Goal: Transaction & Acquisition: Obtain resource

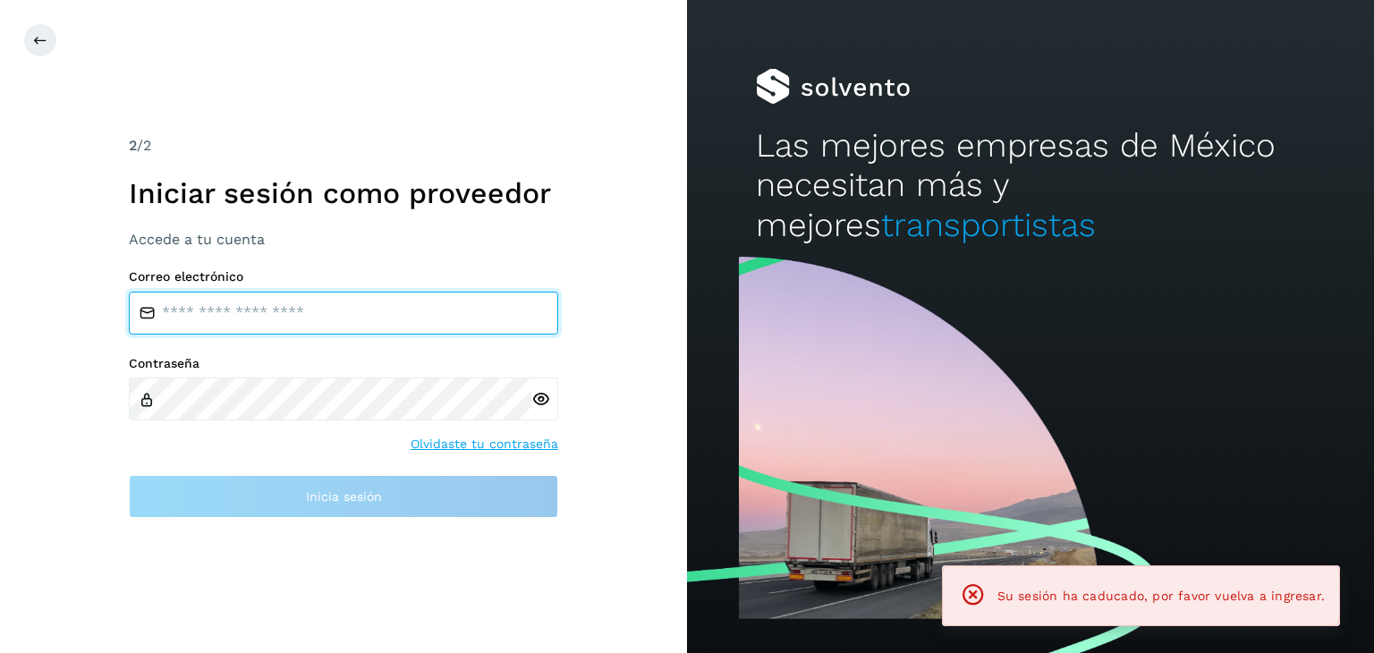
click at [329, 308] on input "email" at bounding box center [343, 313] width 429 height 43
type input "**********"
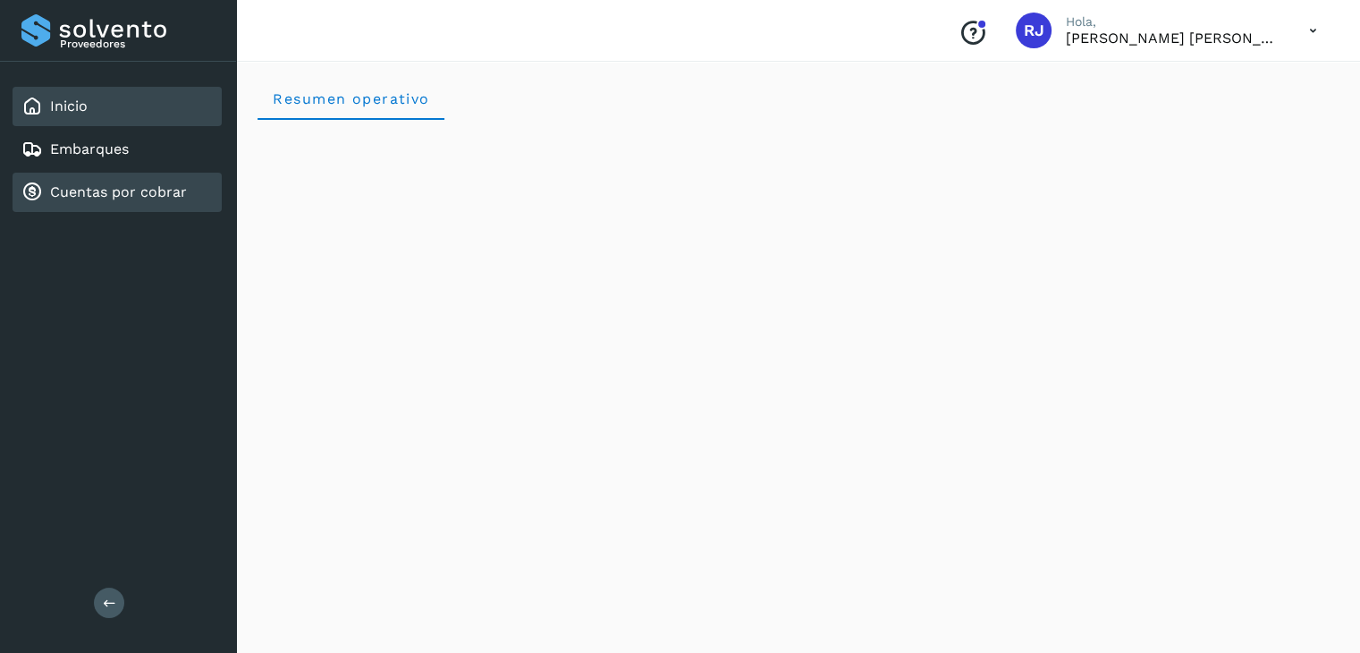
click at [128, 189] on link "Cuentas por cobrar" at bounding box center [118, 191] width 137 height 17
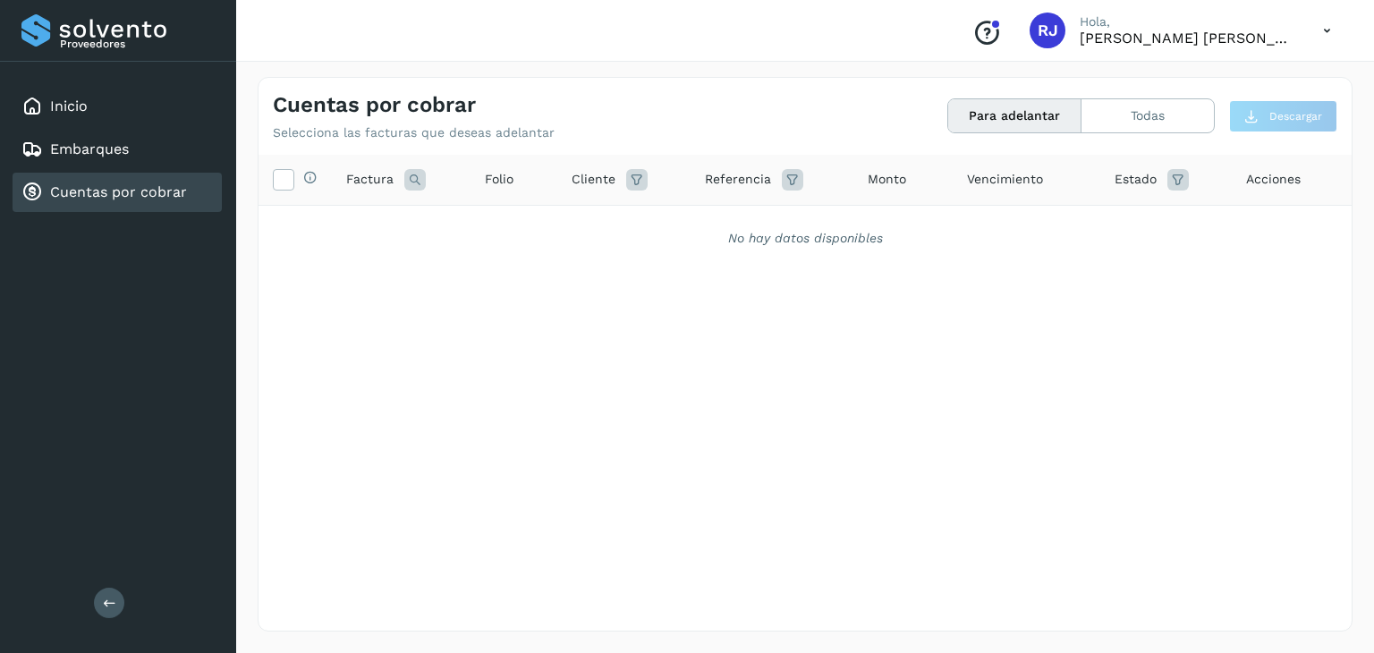
click at [1043, 106] on button "Para adelantar" at bounding box center [1014, 115] width 133 height 33
click at [1133, 108] on button "Todas" at bounding box center [1147, 115] width 132 height 33
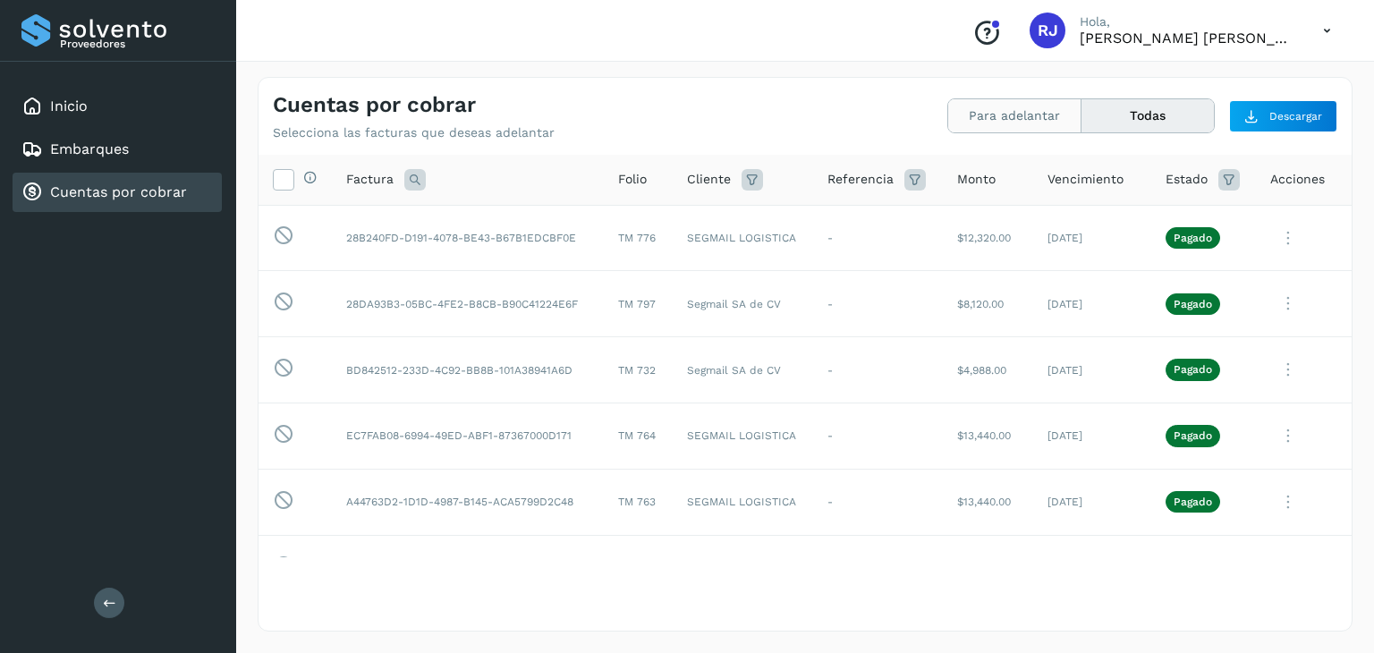
click at [988, 118] on button "Para adelantar" at bounding box center [1014, 115] width 133 height 33
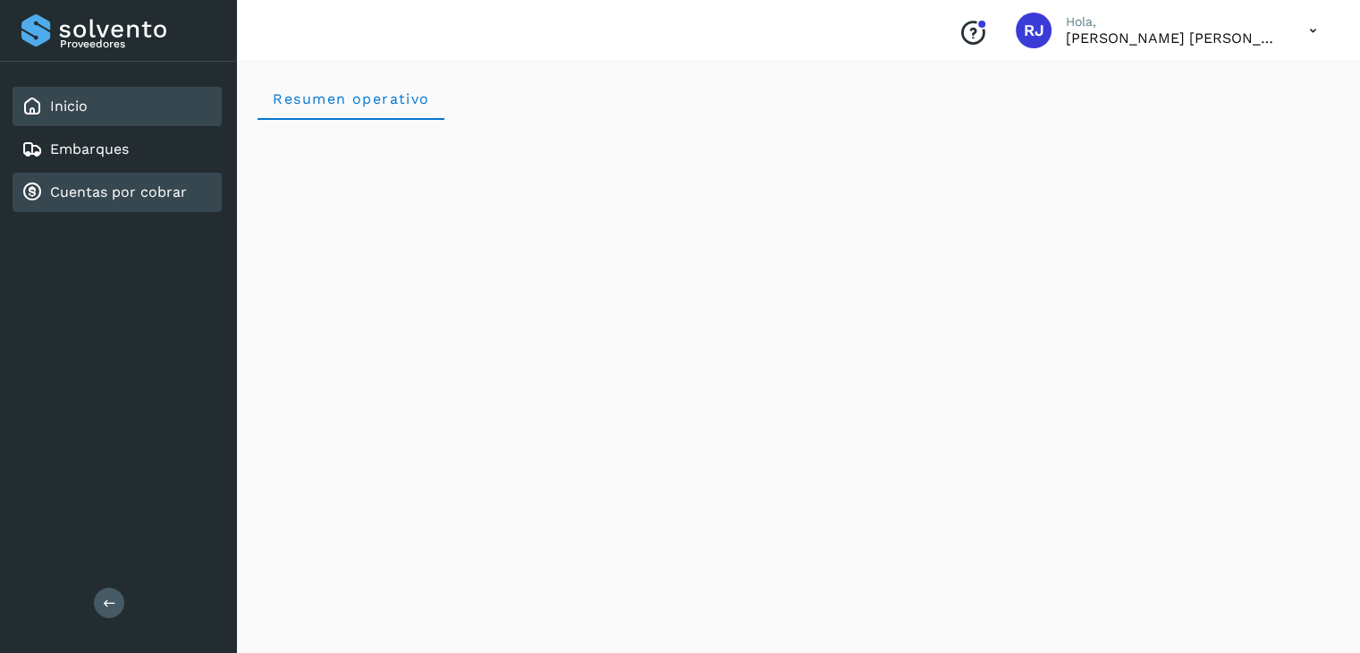
click at [48, 188] on div "Cuentas por cobrar" at bounding box center [103, 192] width 165 height 21
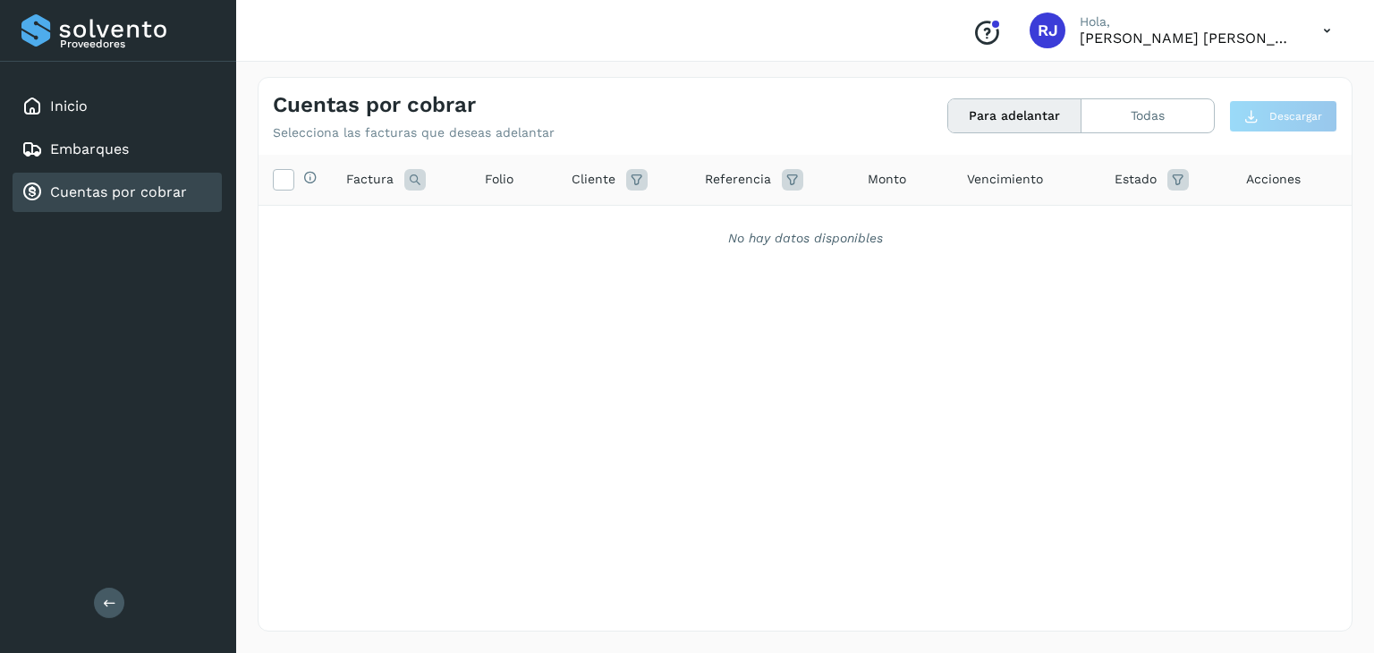
click at [1027, 110] on button "Para adelantar" at bounding box center [1014, 115] width 133 height 33
click at [1150, 130] on button "Todas" at bounding box center [1147, 115] width 132 height 33
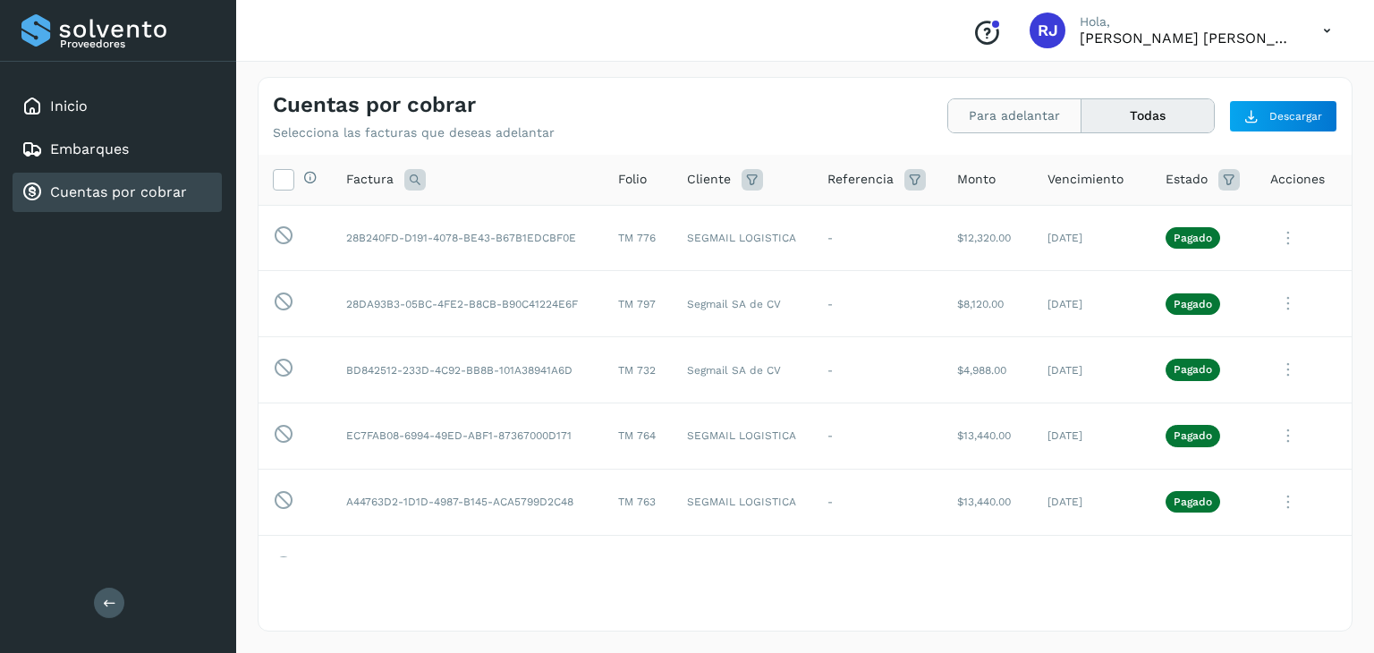
click at [1005, 118] on button "Para adelantar" at bounding box center [1014, 115] width 133 height 33
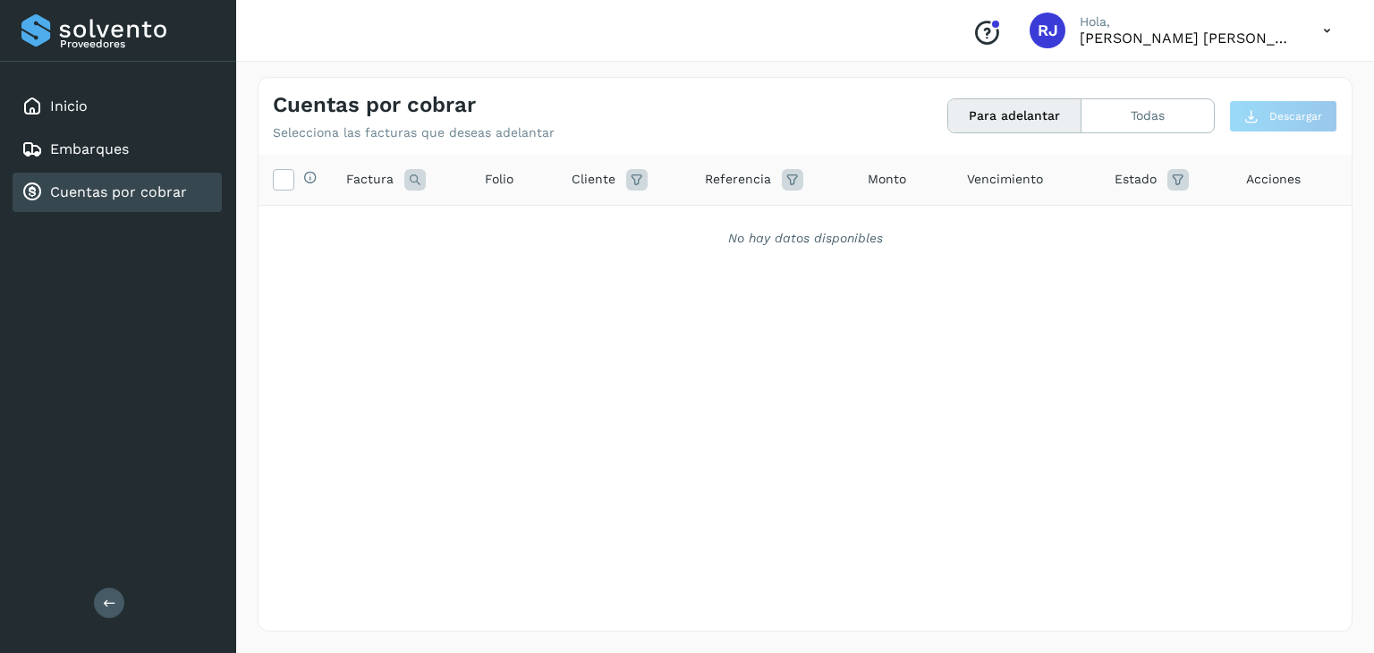
click at [1139, 96] on div "Cuentas por cobrar Selecciona las facturas que deseas adelantar Para adelantar …" at bounding box center [804, 109] width 1093 height 63
click at [1130, 105] on button "Todas" at bounding box center [1147, 115] width 132 height 33
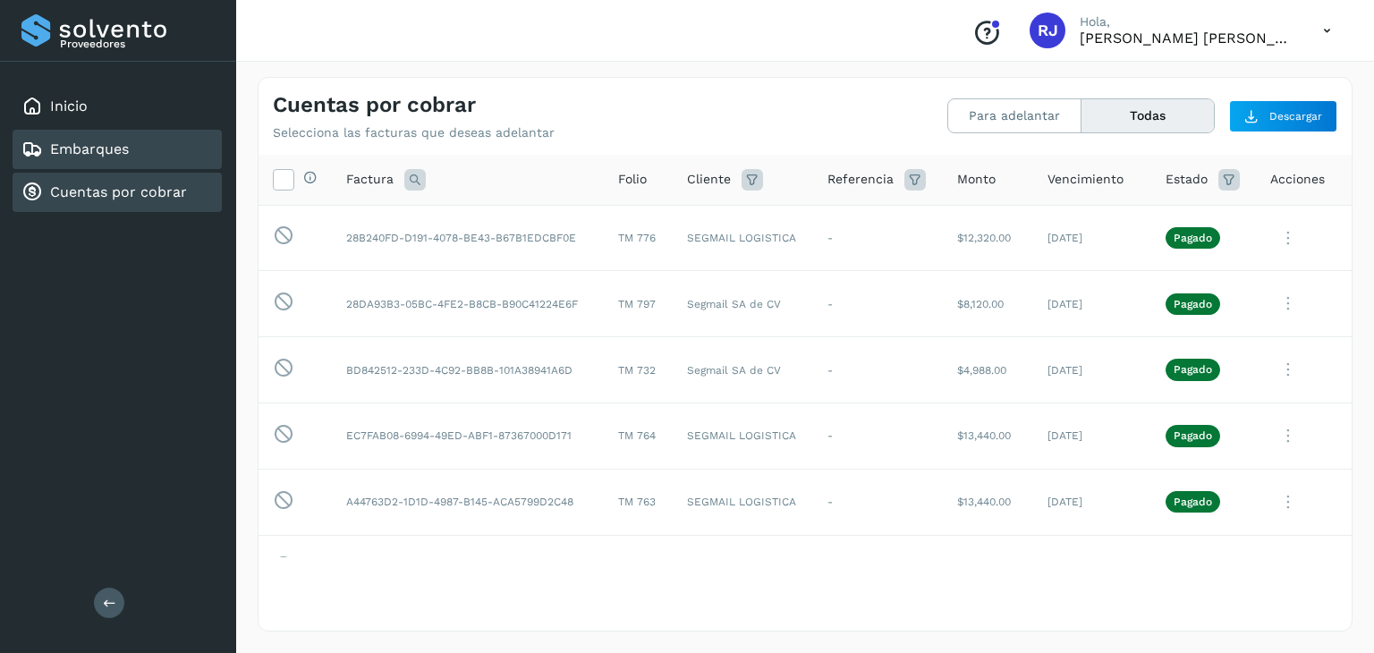
click at [84, 158] on div "Embarques" at bounding box center [117, 149] width 209 height 39
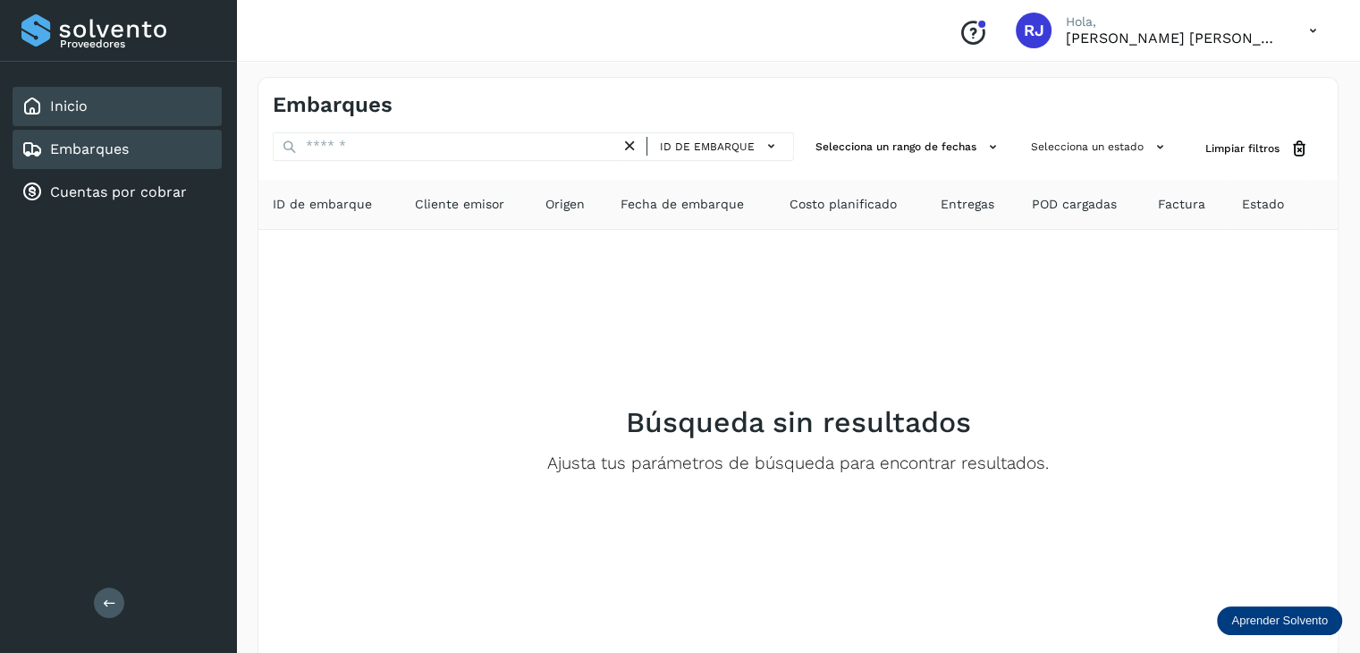
click at [114, 110] on div "Inicio" at bounding box center [117, 106] width 209 height 39
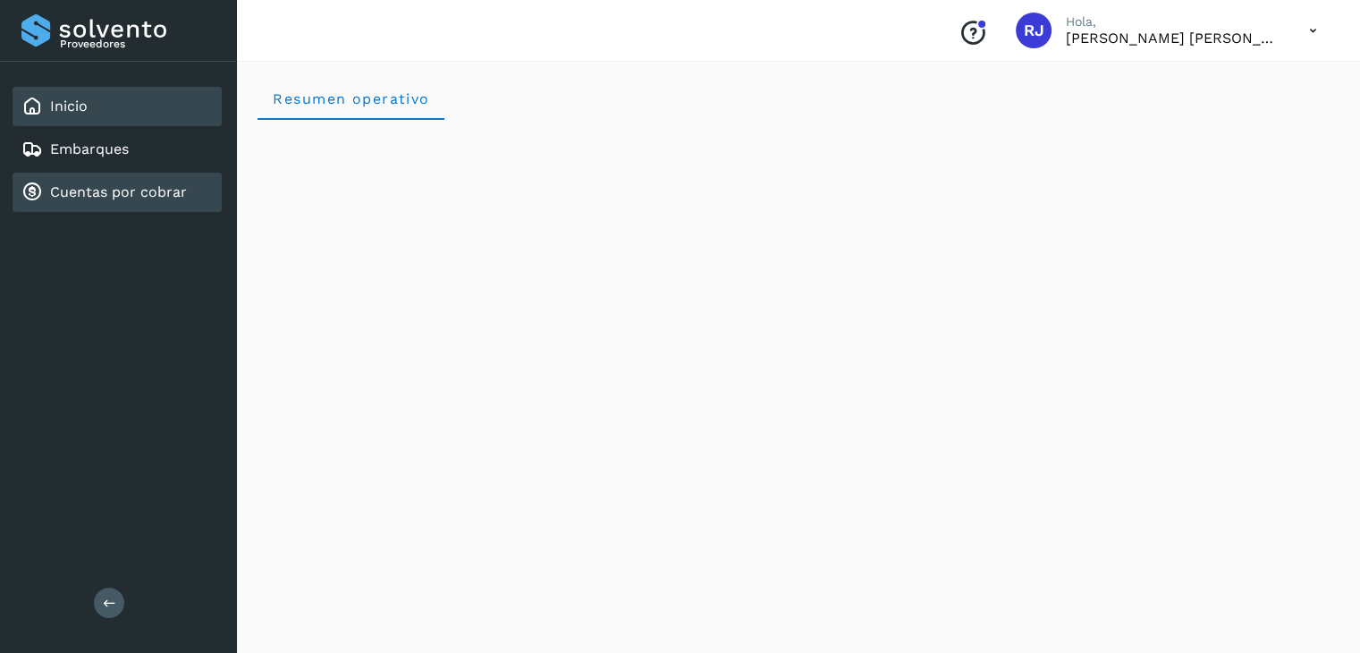
click at [152, 188] on link "Cuentas por cobrar" at bounding box center [118, 191] width 137 height 17
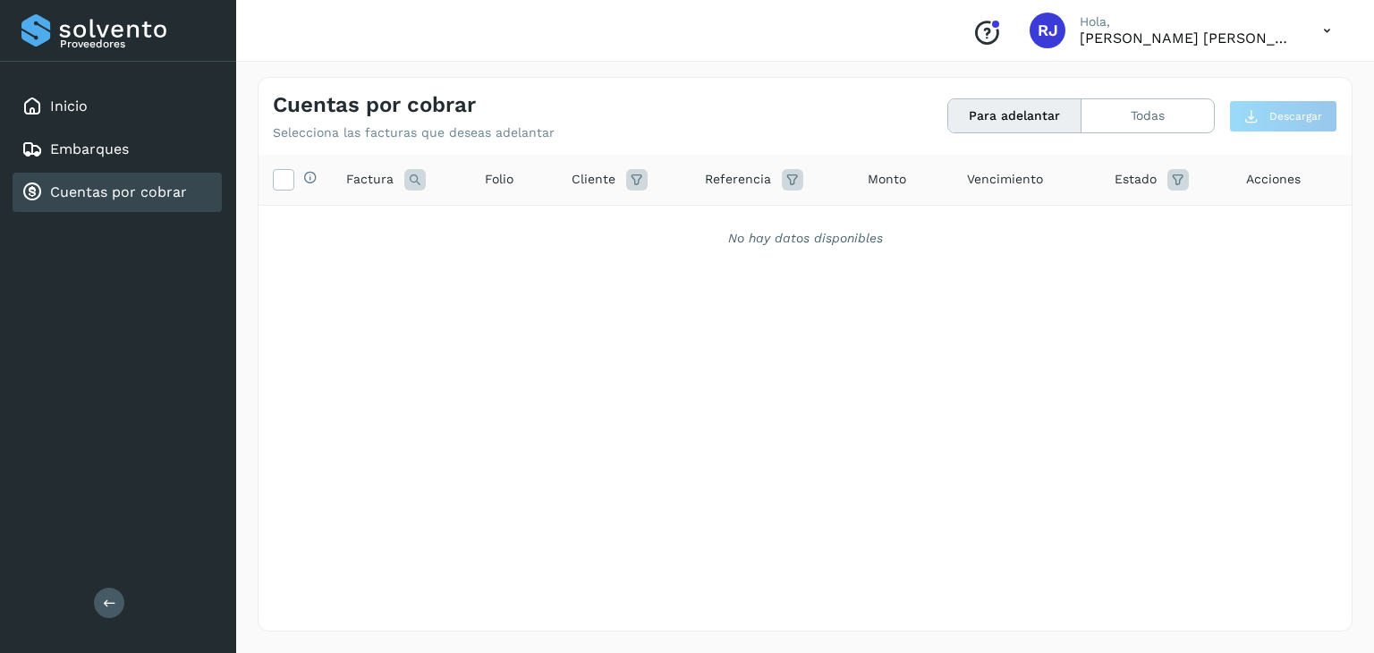
click at [1053, 108] on button "Para adelantar" at bounding box center [1014, 115] width 133 height 33
click at [1177, 120] on button "Todas" at bounding box center [1147, 115] width 132 height 33
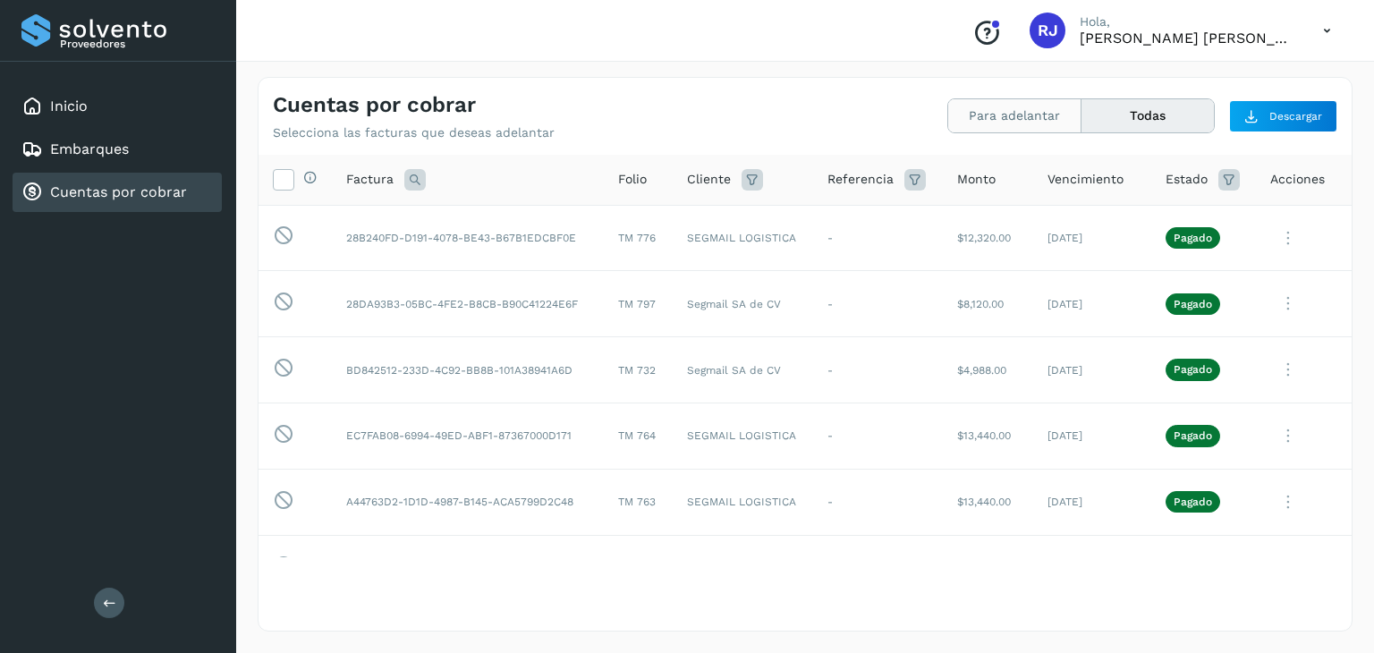
click at [973, 114] on button "Para adelantar" at bounding box center [1014, 115] width 133 height 33
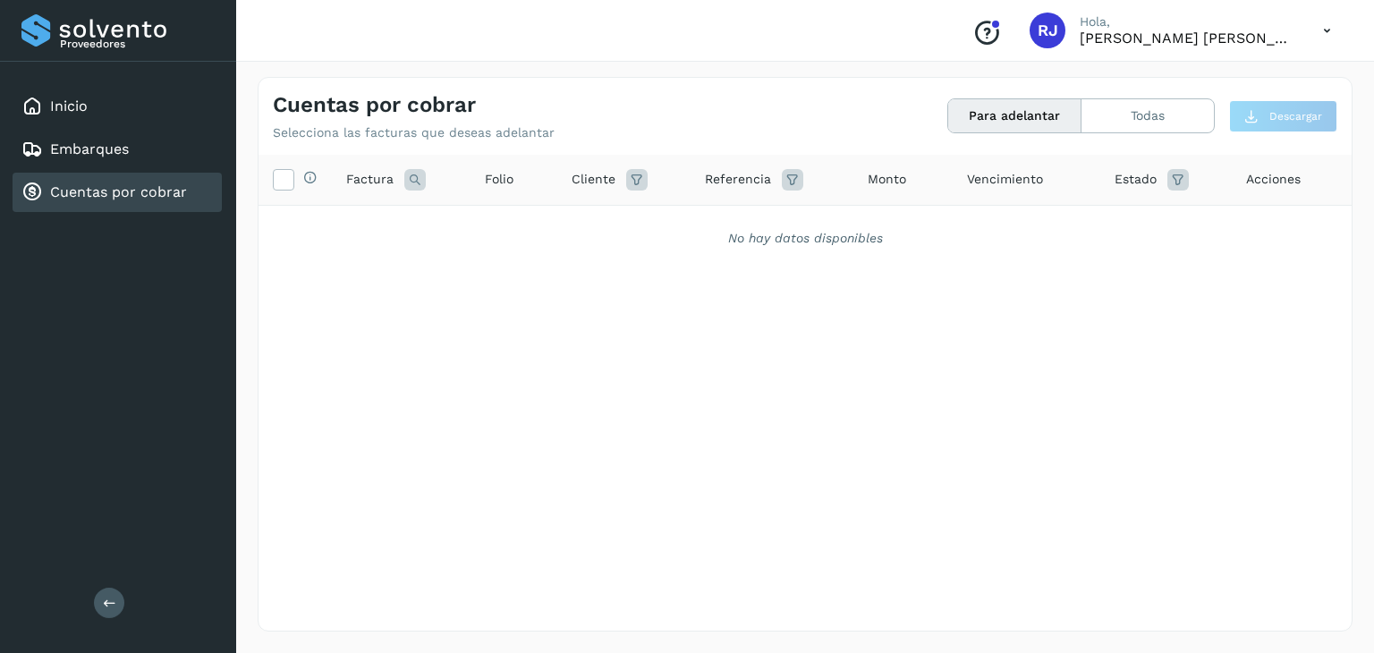
click at [1027, 109] on button "Para adelantar" at bounding box center [1014, 115] width 133 height 33
click at [1044, 127] on button "Para adelantar" at bounding box center [1014, 115] width 133 height 33
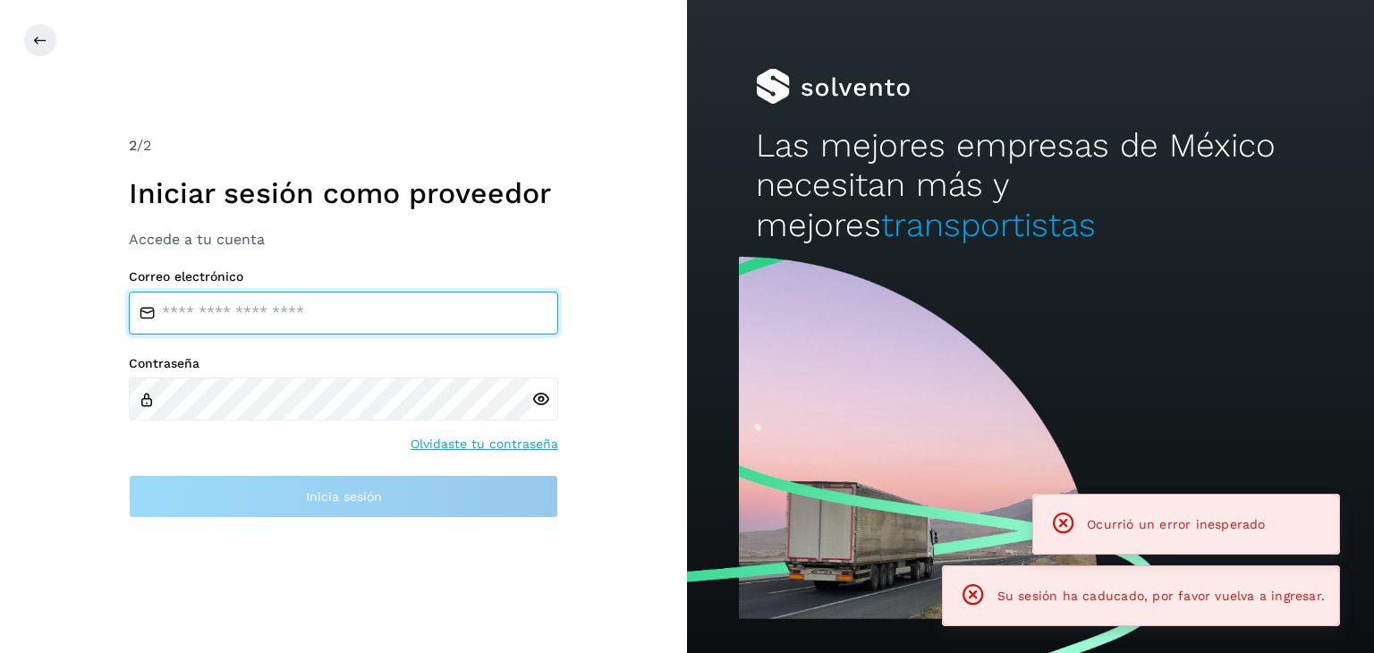
click at [277, 325] on input "email" at bounding box center [343, 313] width 429 height 43
type input "**********"
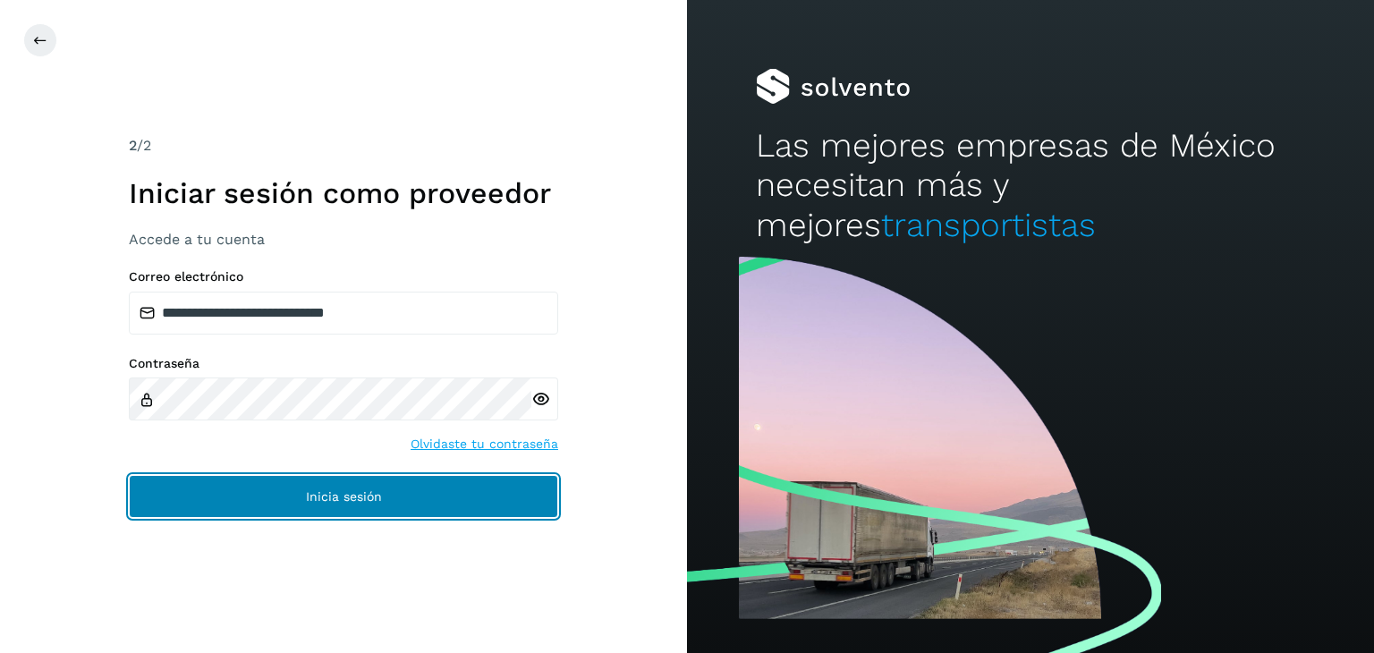
click at [469, 489] on button "Inicia sesión" at bounding box center [343, 496] width 429 height 43
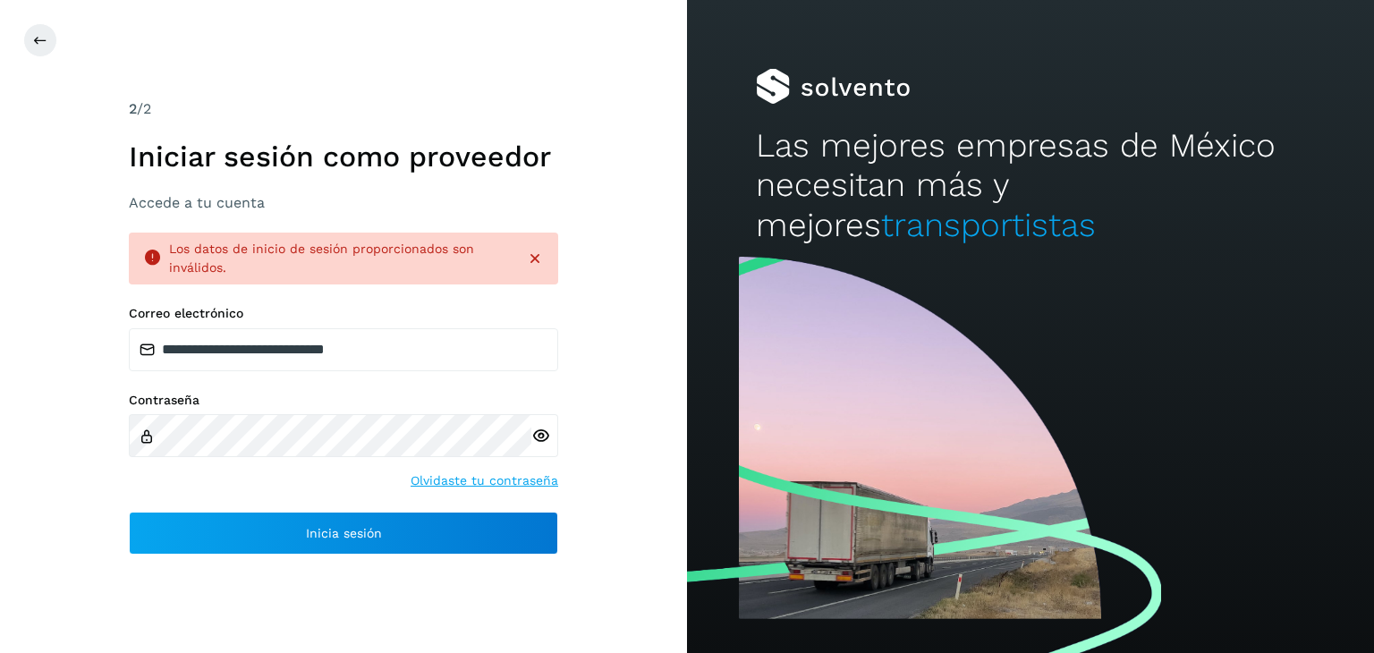
click at [547, 437] on icon at bounding box center [540, 436] width 19 height 19
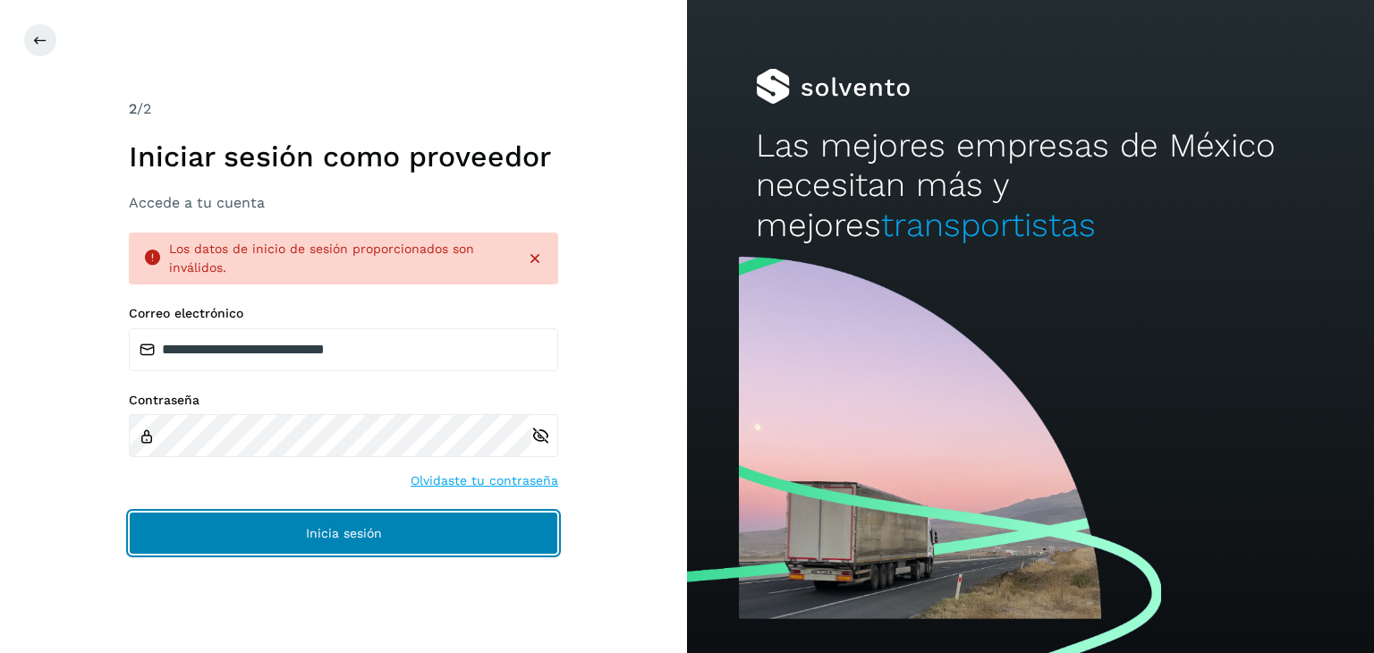
click at [304, 520] on button "Inicia sesión" at bounding box center [343, 533] width 429 height 43
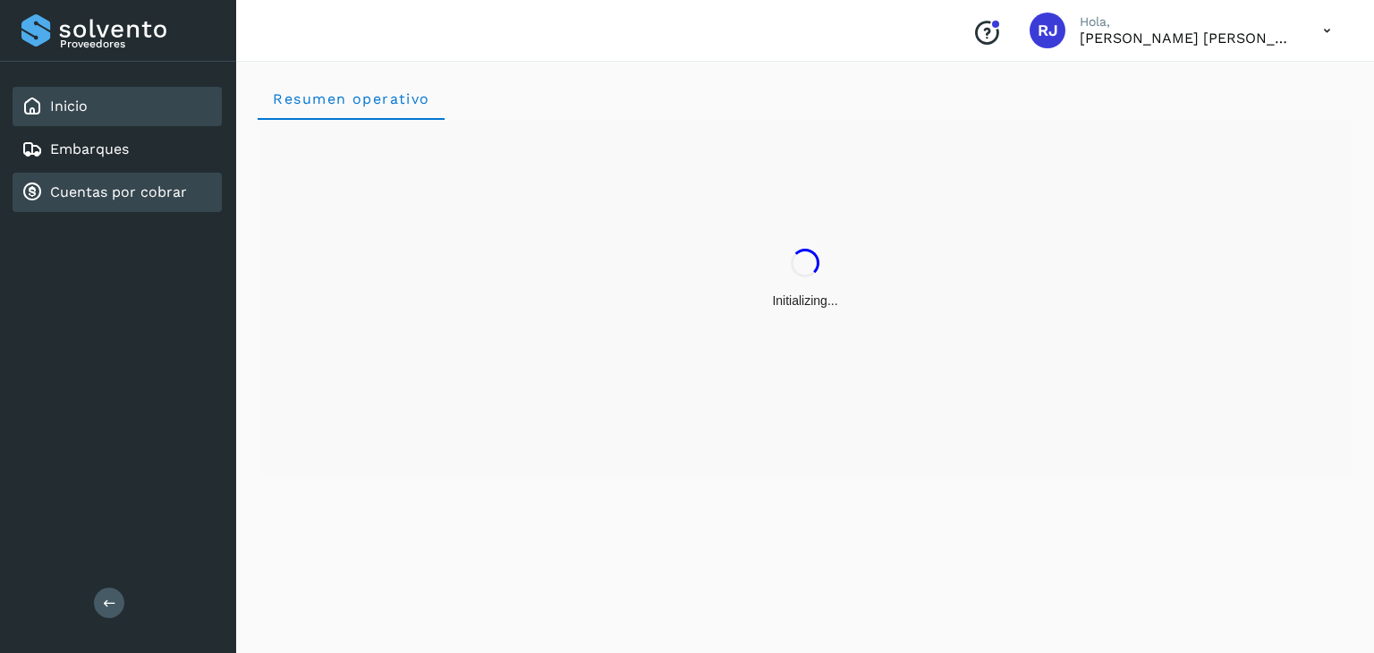
click at [102, 195] on link "Cuentas por cobrar" at bounding box center [118, 191] width 137 height 17
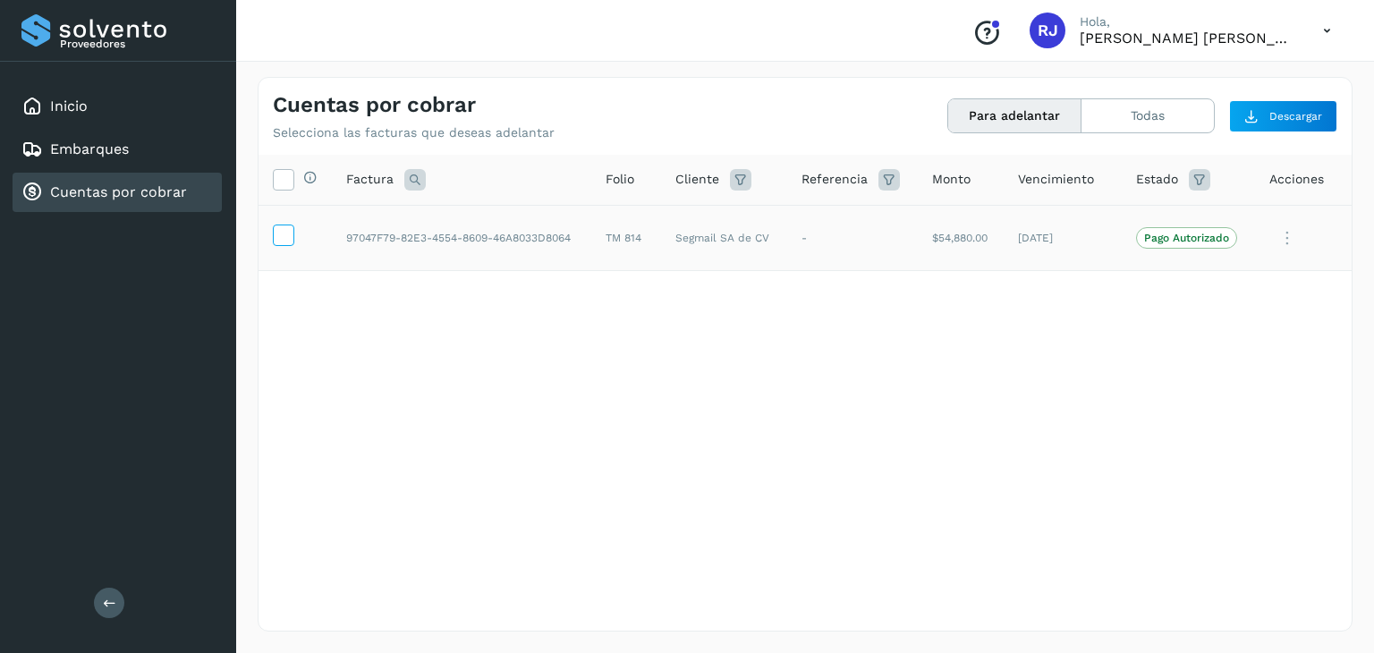
click at [283, 238] on icon at bounding box center [283, 233] width 19 height 19
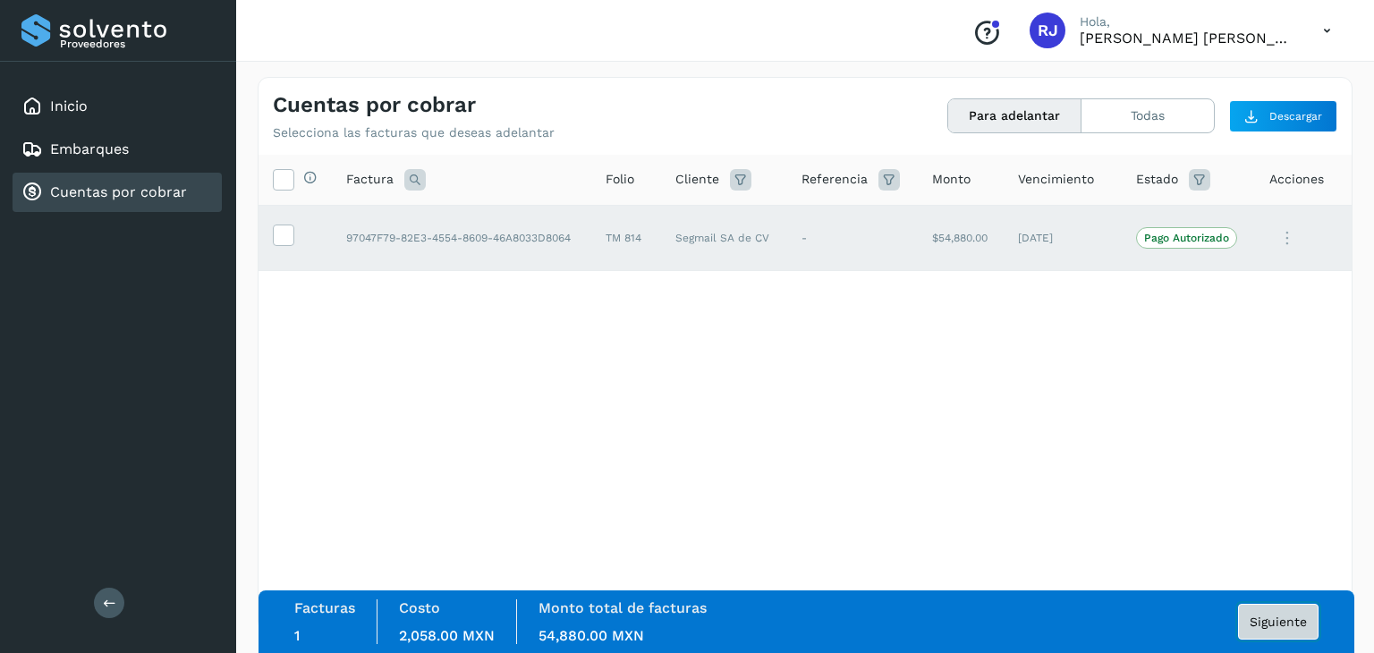
click at [1278, 636] on button "Siguiente" at bounding box center [1278, 622] width 80 height 36
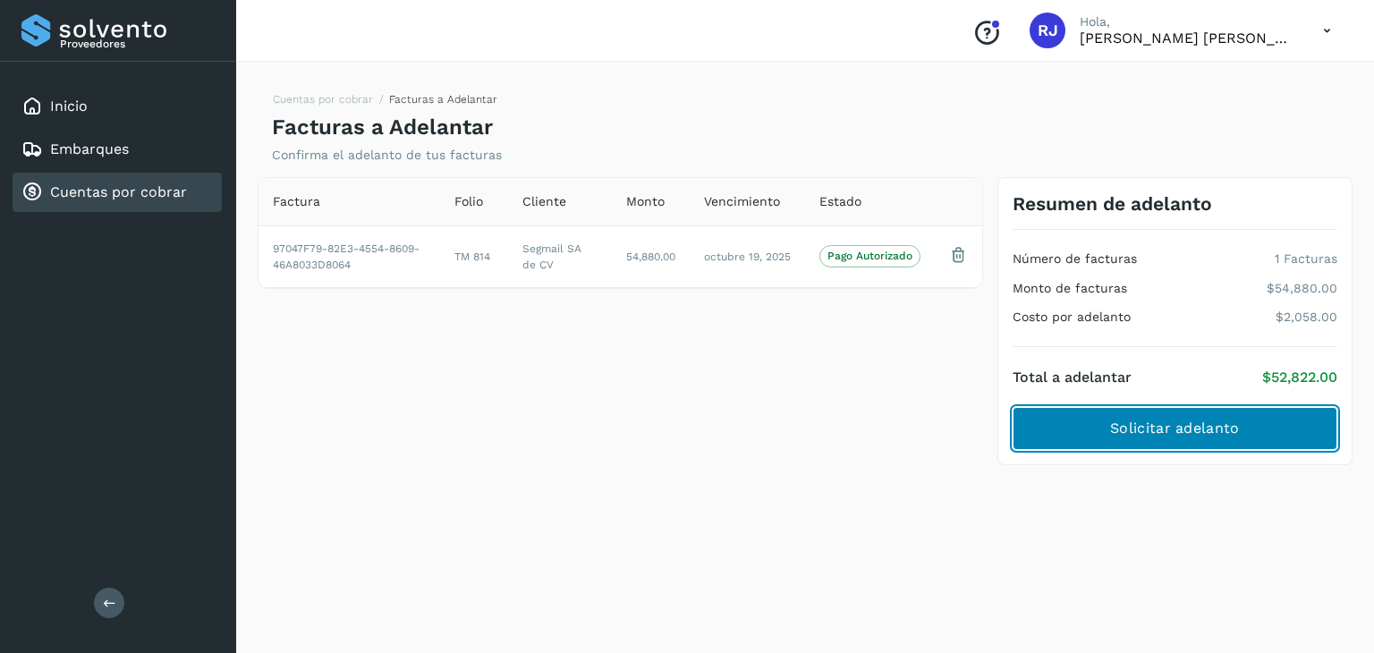
click at [1160, 425] on span "Solicitar adelanto" at bounding box center [1174, 429] width 129 height 20
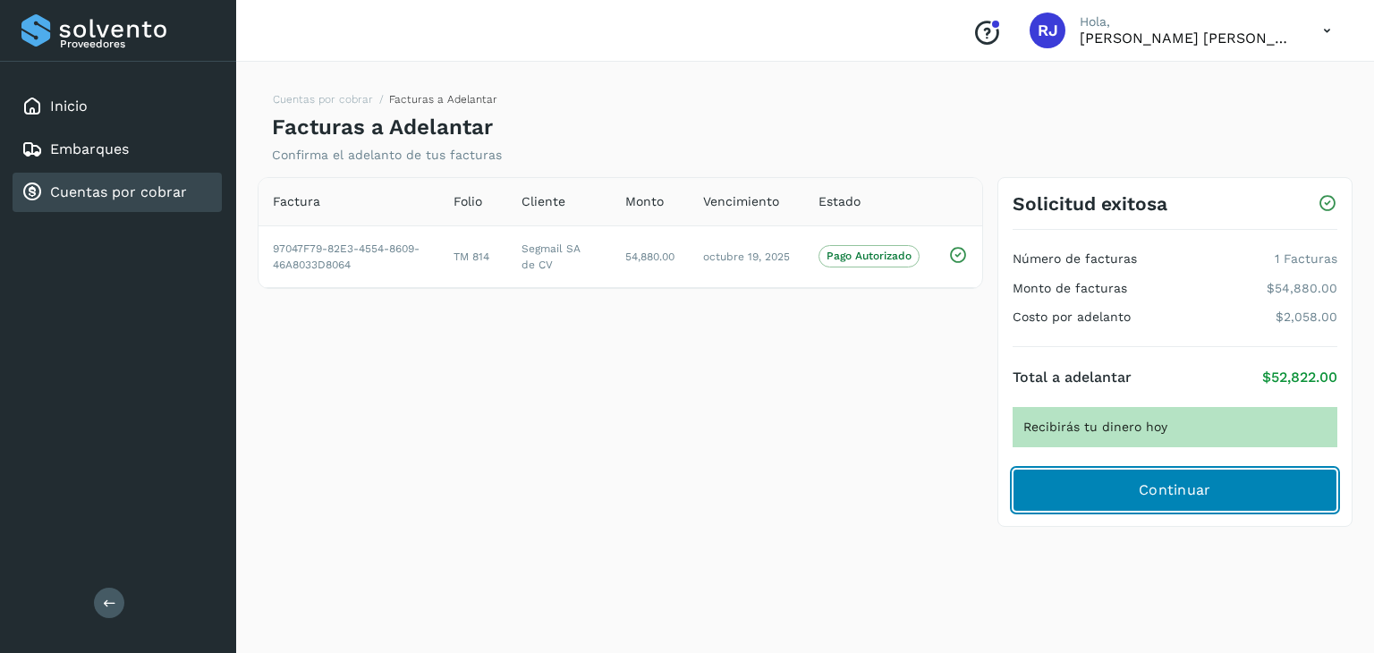
click at [1150, 480] on span "Continuar" at bounding box center [1174, 490] width 72 height 20
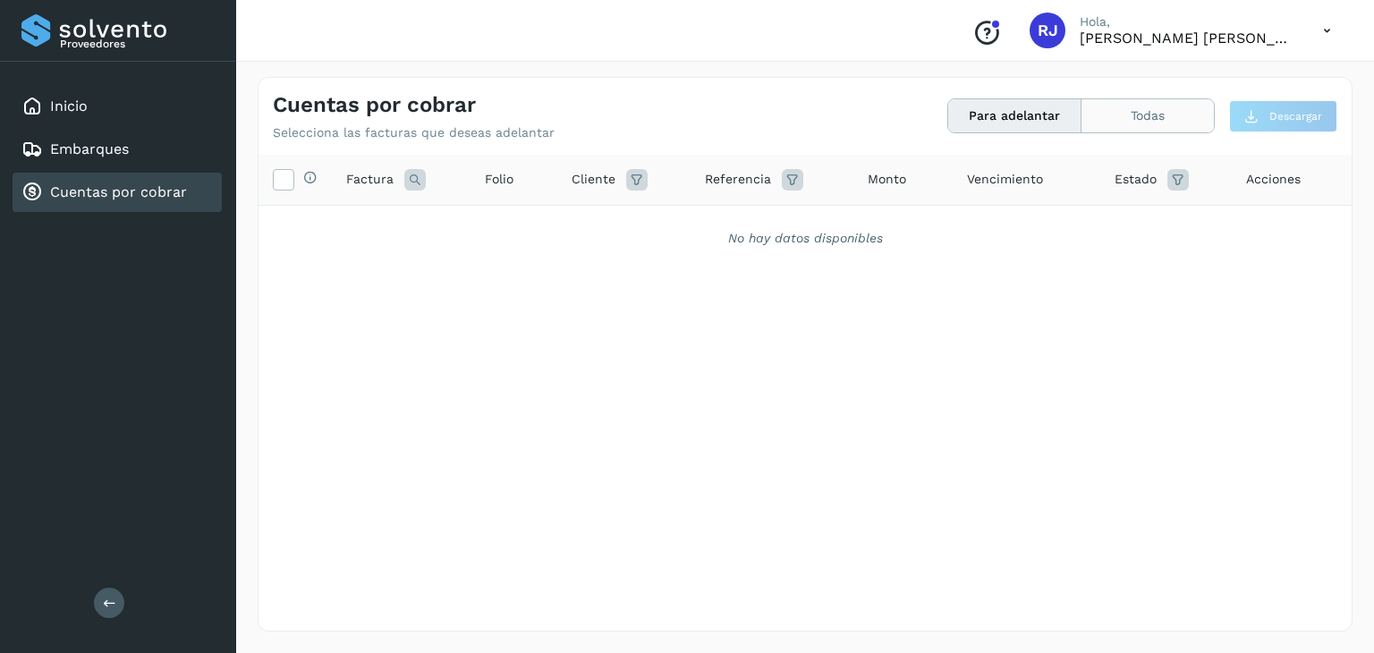
click at [1140, 120] on button "Todas" at bounding box center [1147, 115] width 132 height 33
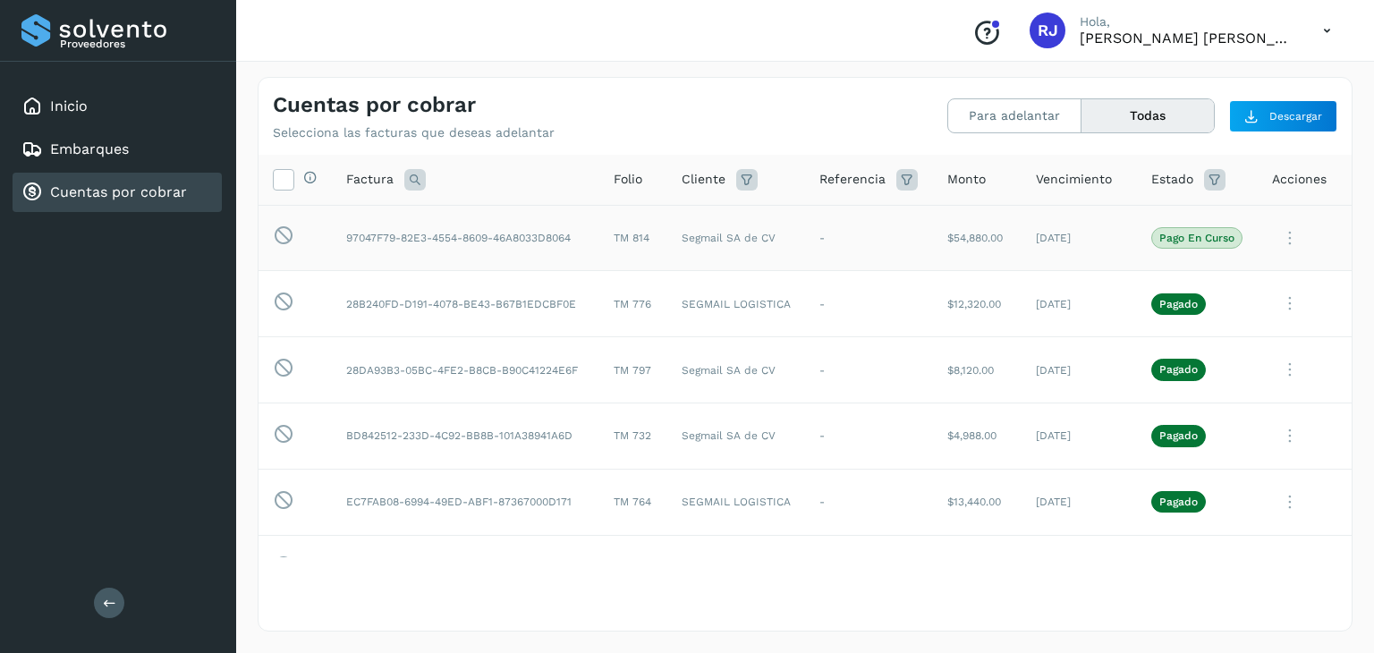
click at [1286, 241] on icon at bounding box center [1290, 238] width 36 height 37
click at [1190, 275] on button "Ver Detalle" at bounding box center [1229, 281] width 213 height 35
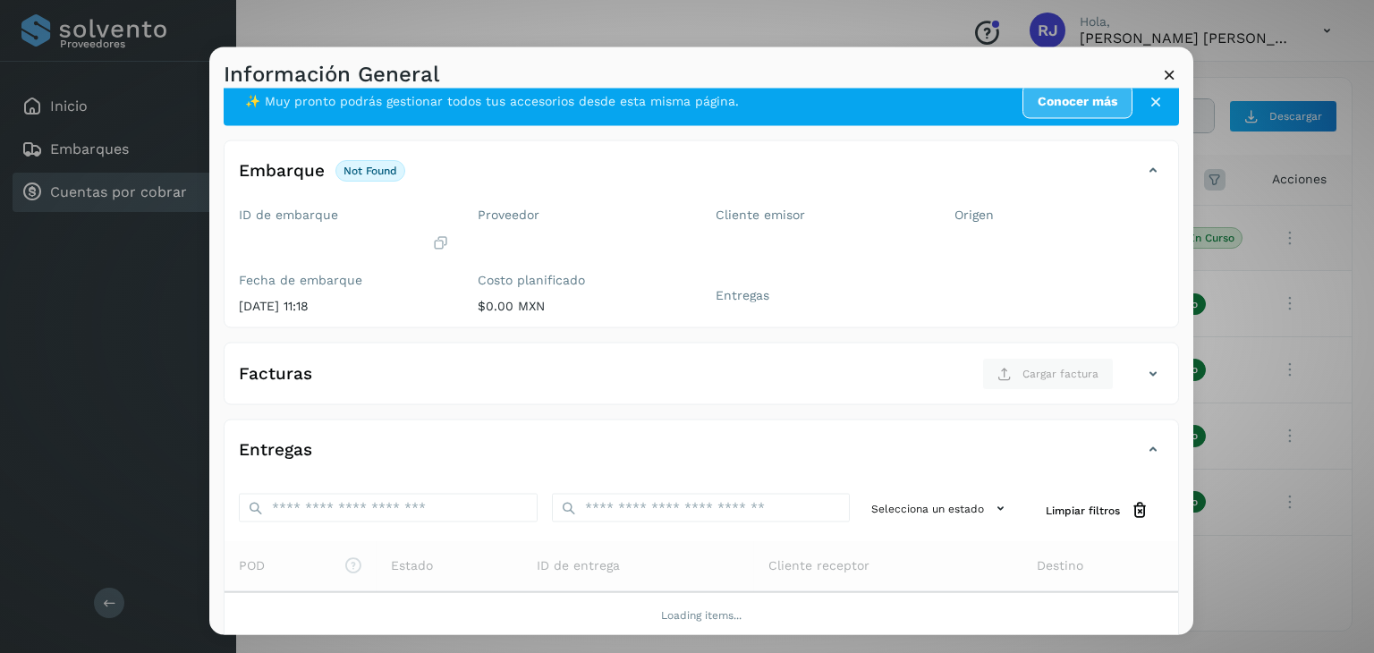
scroll to position [24, 0]
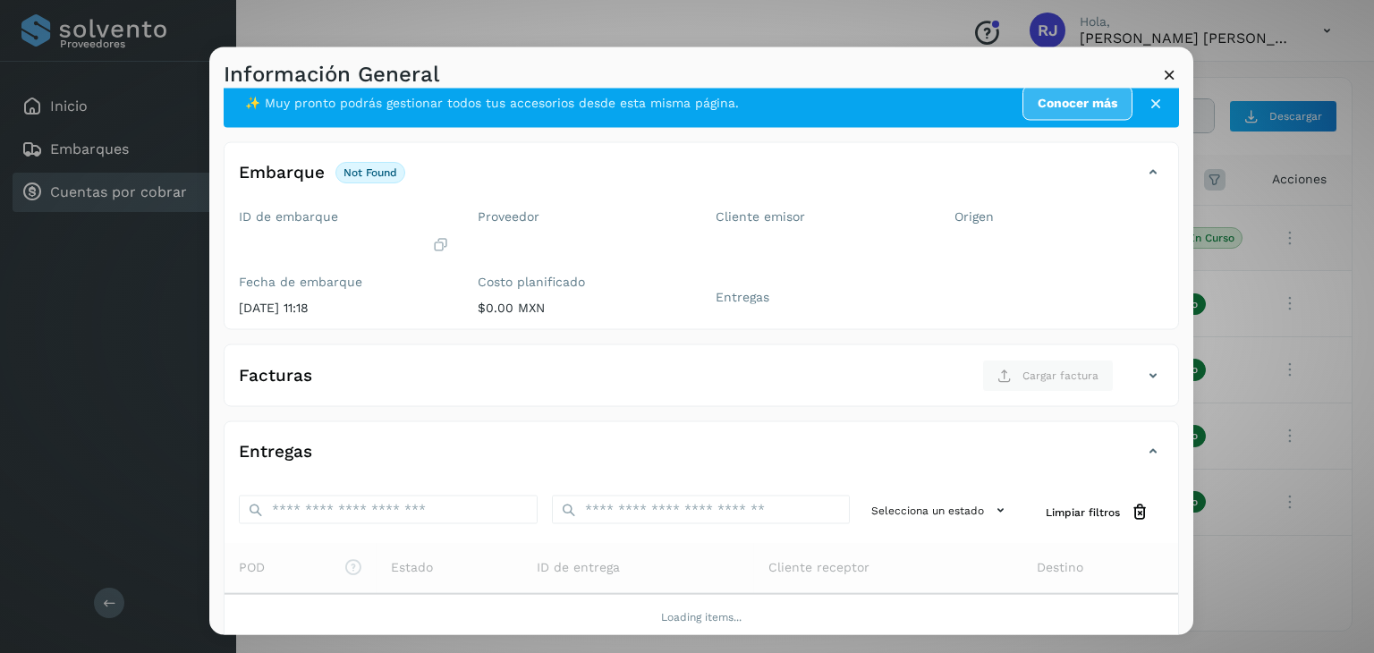
click at [1163, 76] on icon at bounding box center [1169, 74] width 19 height 19
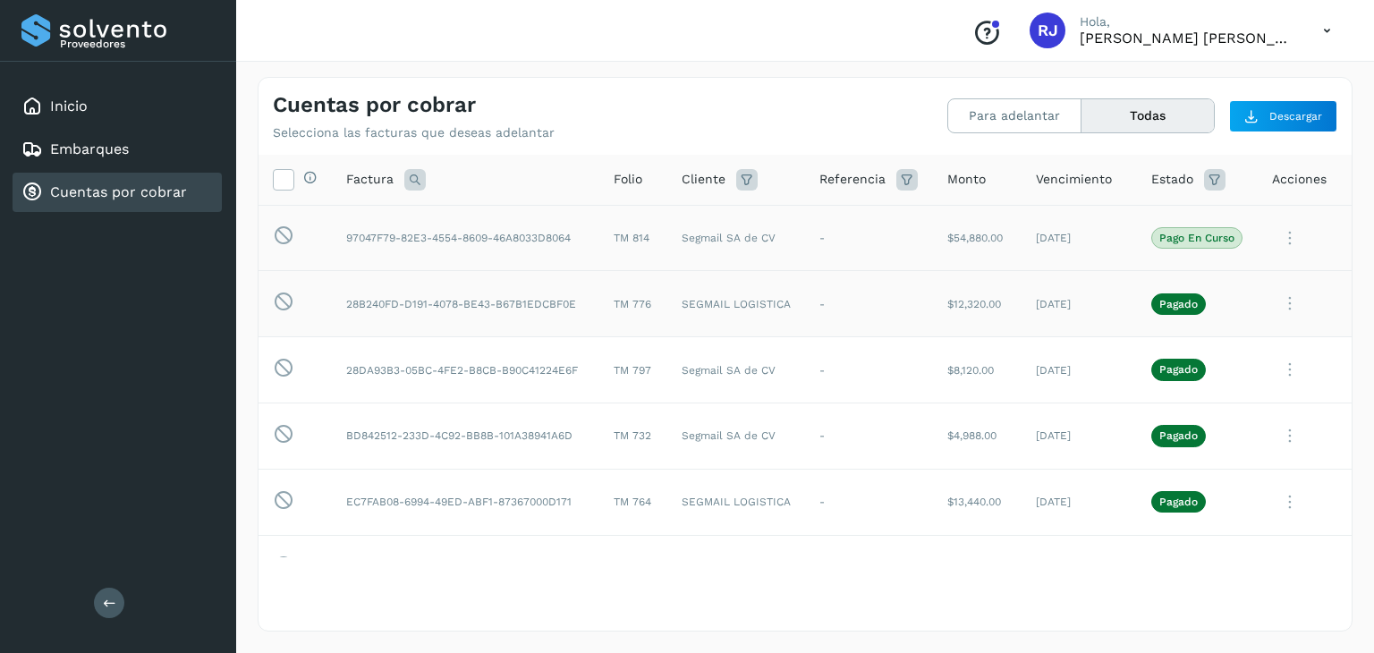
click at [1279, 305] on icon at bounding box center [1290, 303] width 36 height 37
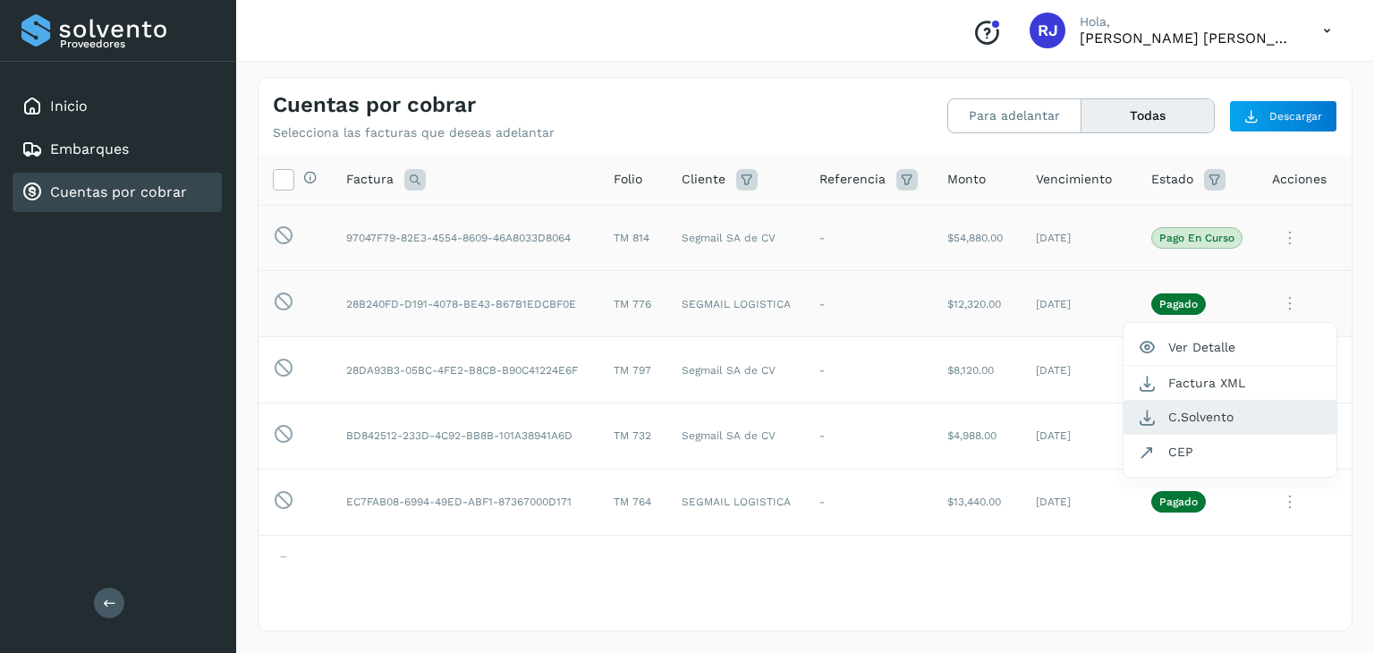
click at [1233, 431] on button "C.Solvento" at bounding box center [1229, 417] width 213 height 35
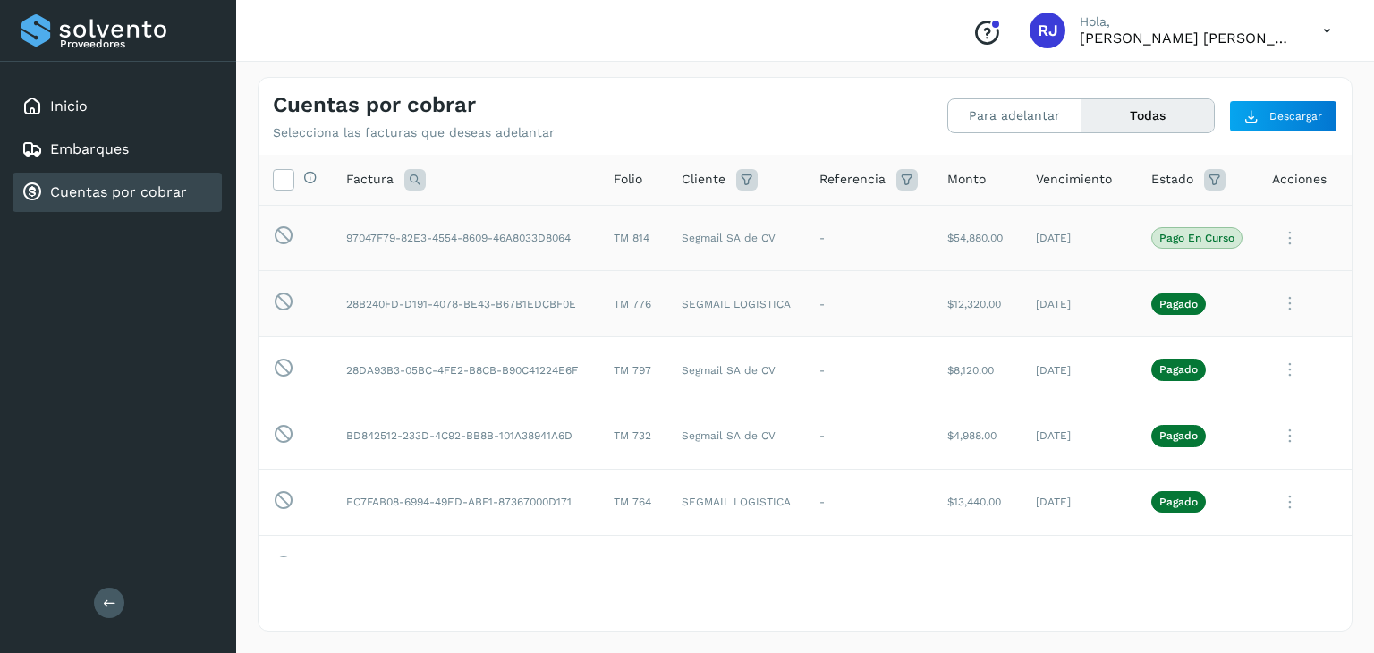
click at [1284, 305] on icon at bounding box center [1290, 303] width 36 height 37
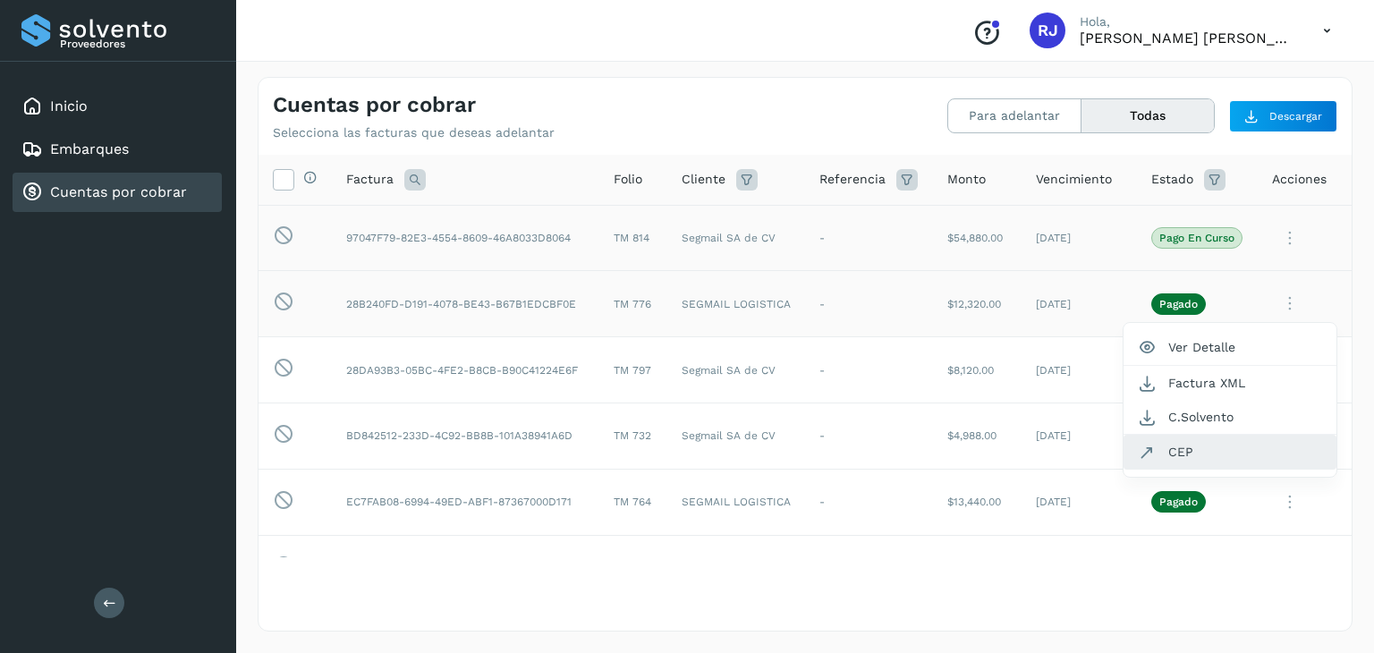
click at [1230, 444] on button "CEP" at bounding box center [1229, 452] width 213 height 34
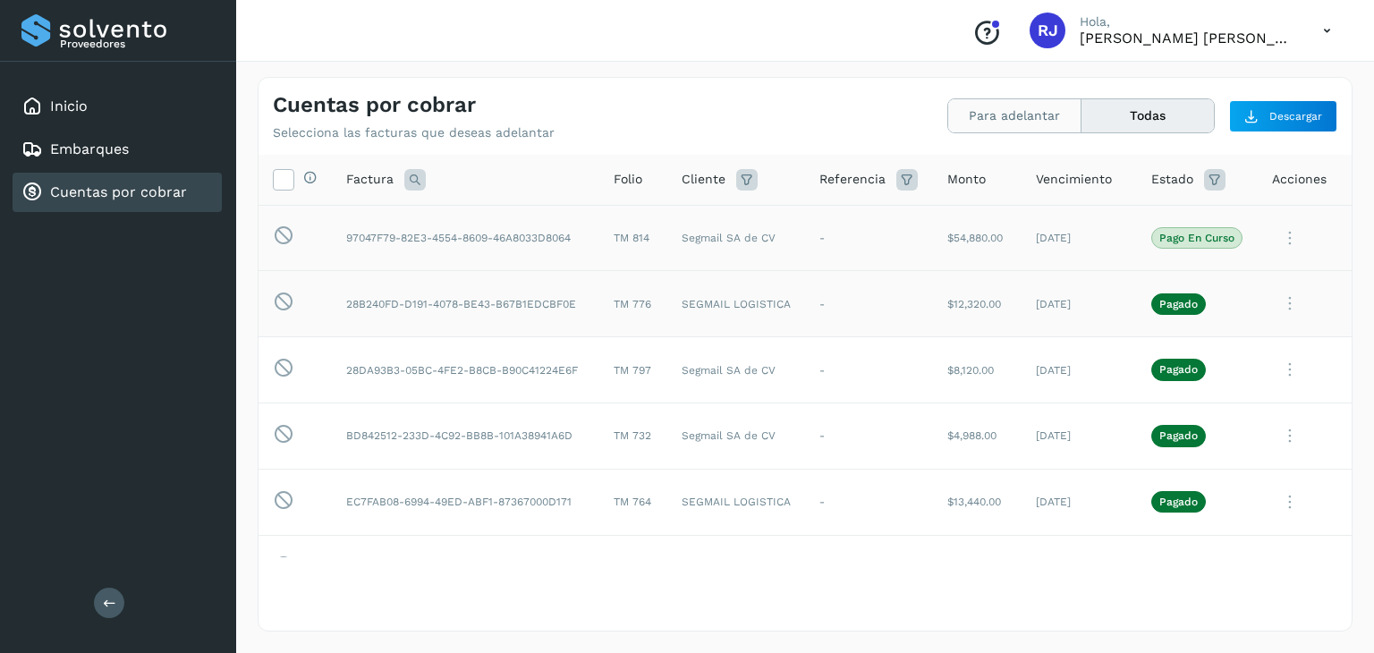
click at [1004, 117] on button "Para adelantar" at bounding box center [1014, 115] width 133 height 33
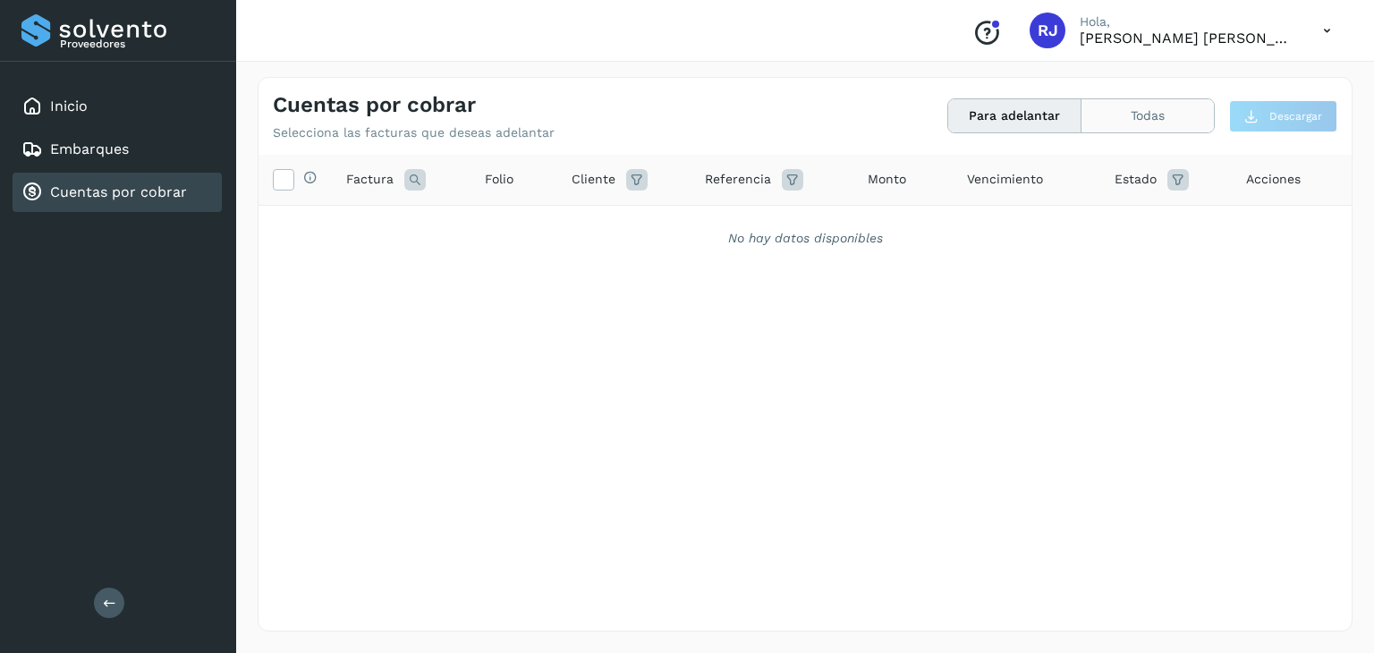
click at [1121, 112] on button "Todas" at bounding box center [1147, 115] width 132 height 33
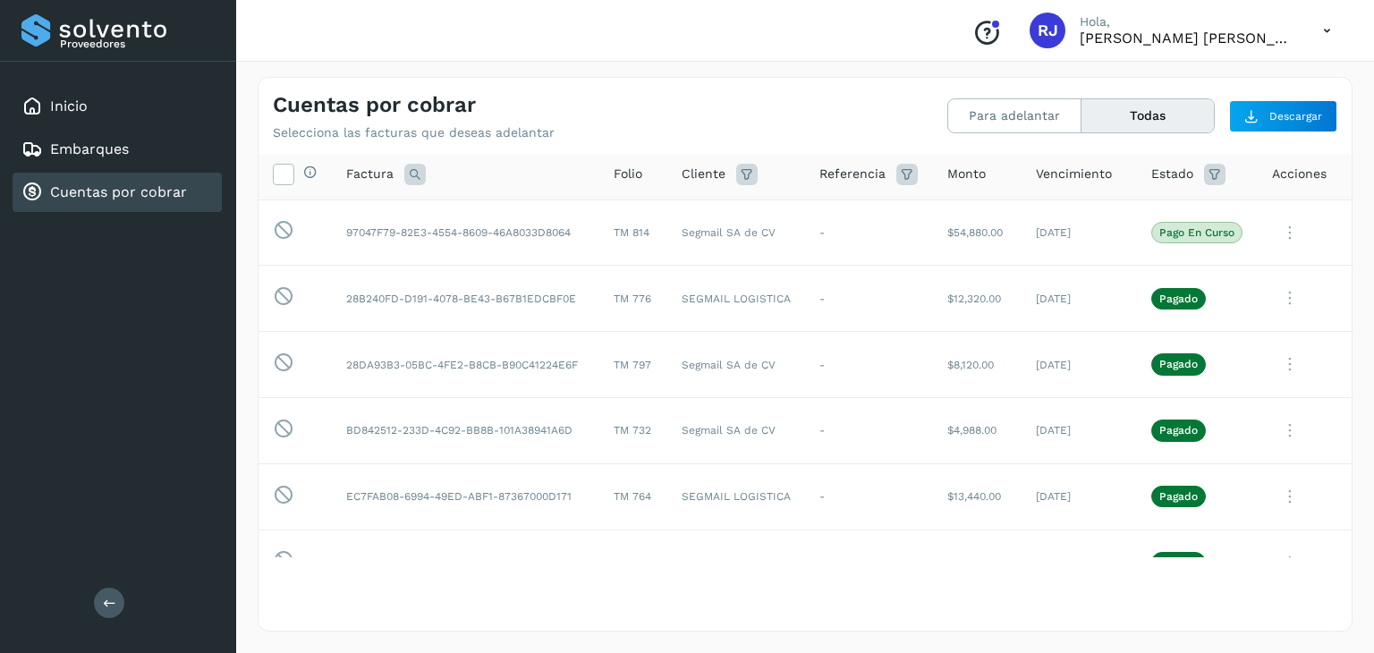
scroll to position [0, 0]
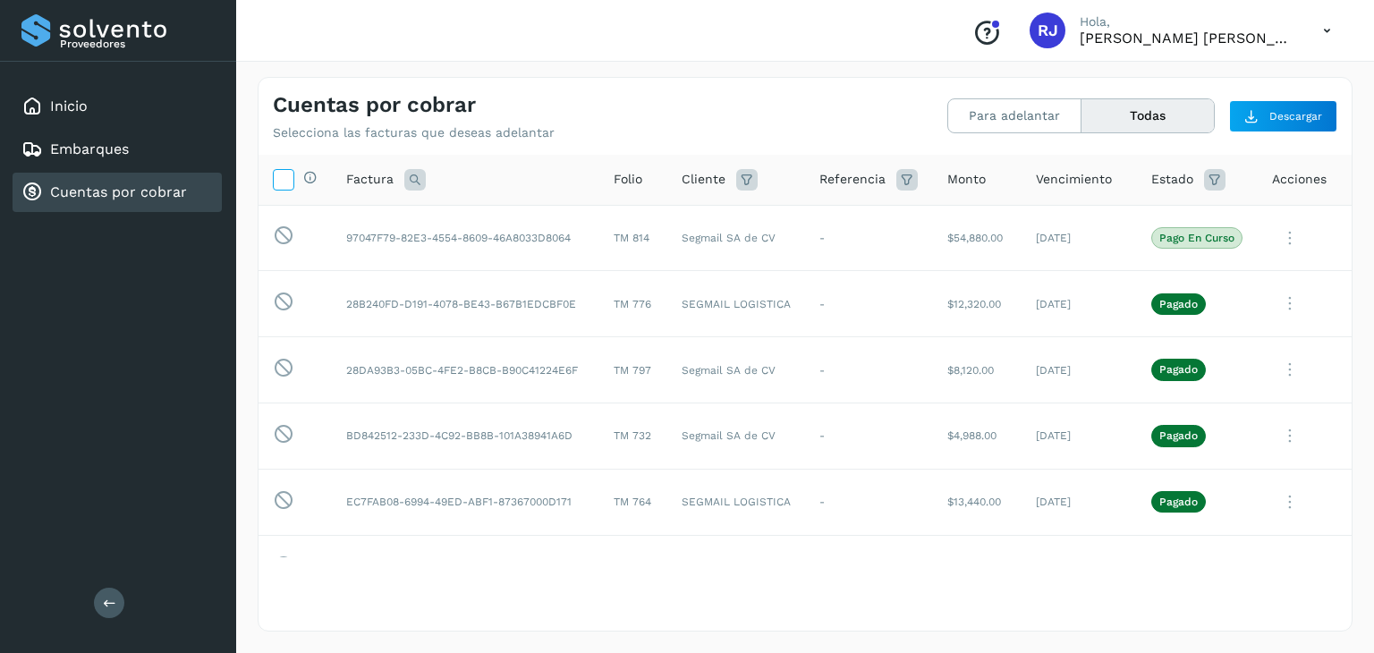
click at [288, 177] on icon at bounding box center [283, 178] width 19 height 19
click at [744, 186] on icon at bounding box center [746, 179] width 21 height 21
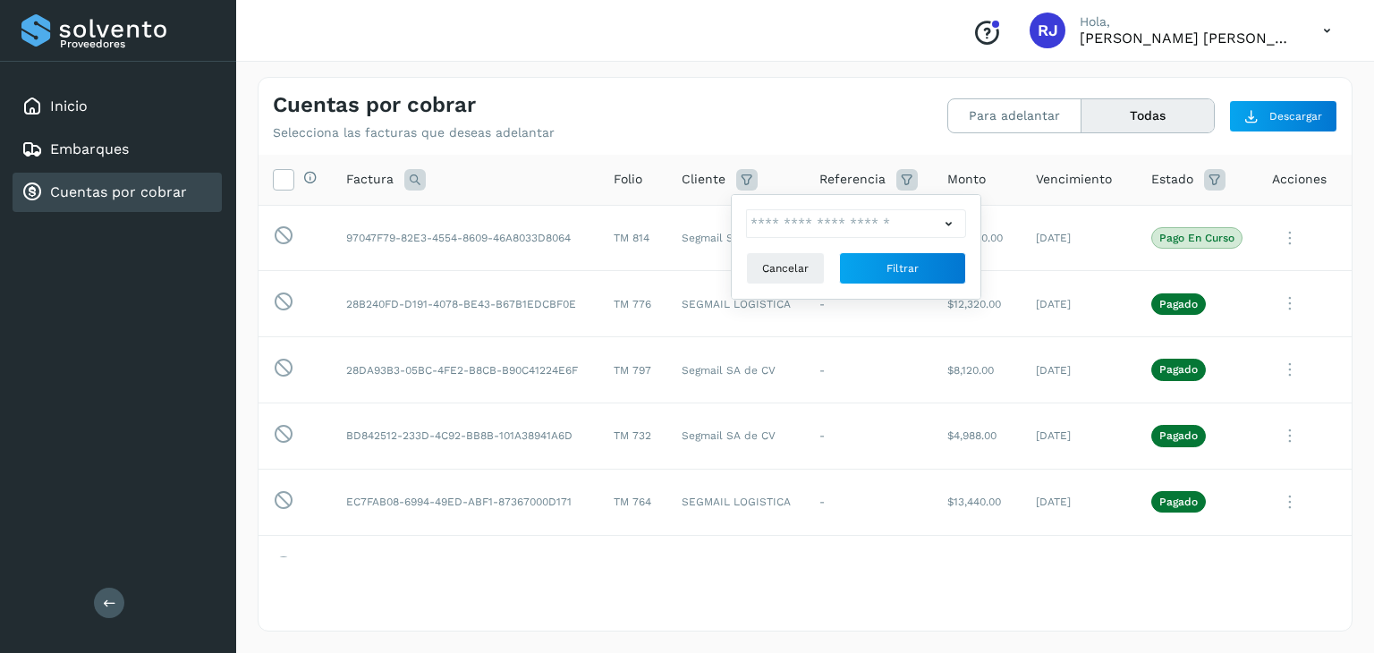
click at [744, 185] on icon at bounding box center [746, 179] width 21 height 21
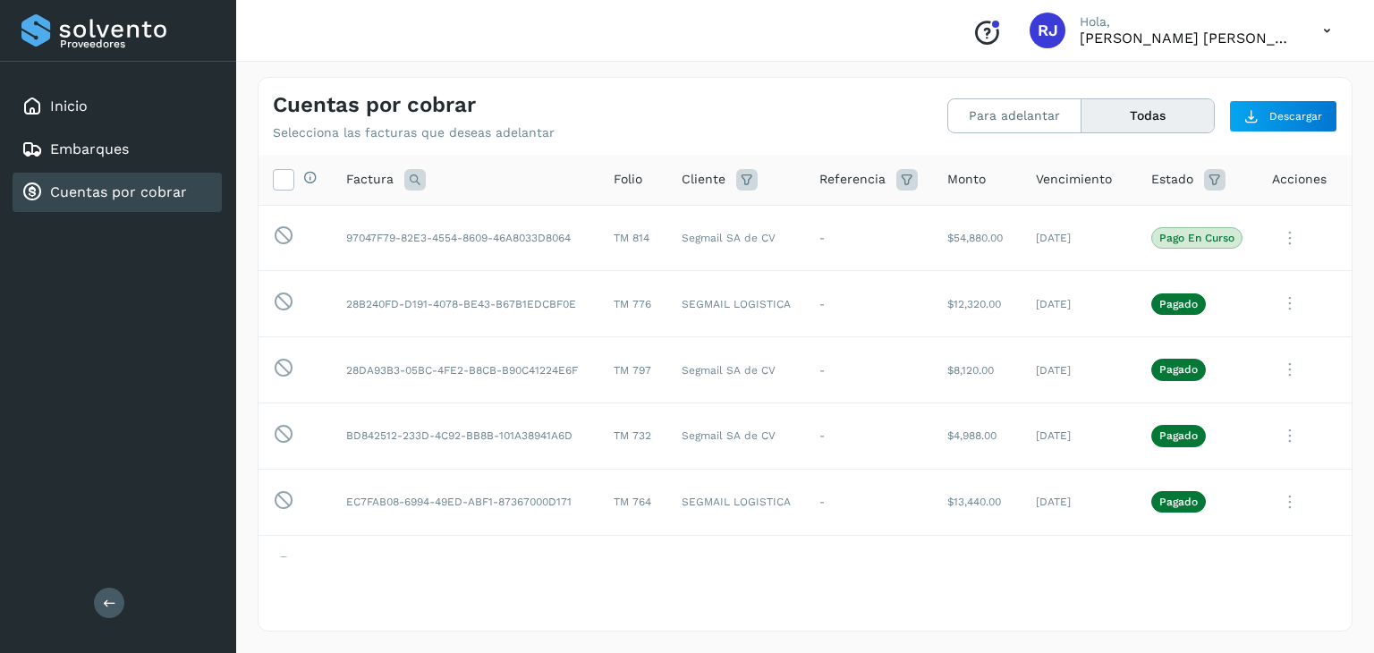
click at [744, 185] on icon at bounding box center [746, 179] width 21 height 21
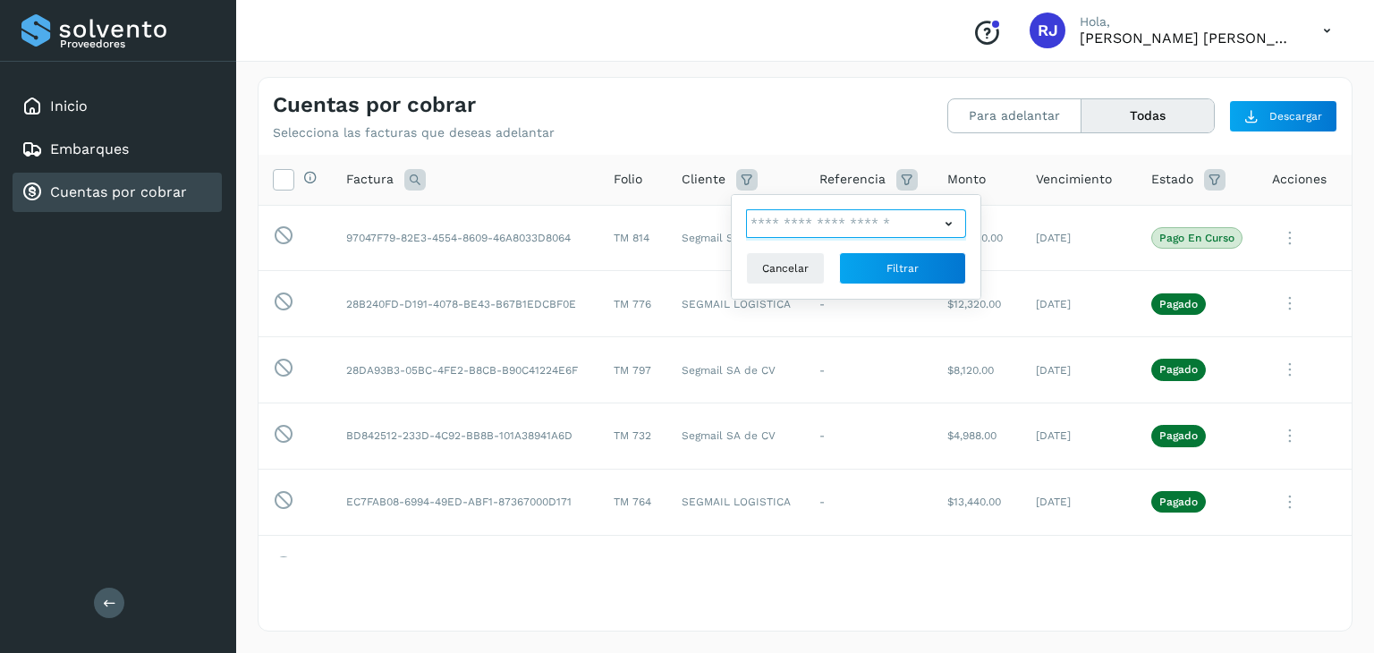
click at [810, 229] on input "text" at bounding box center [842, 223] width 193 height 29
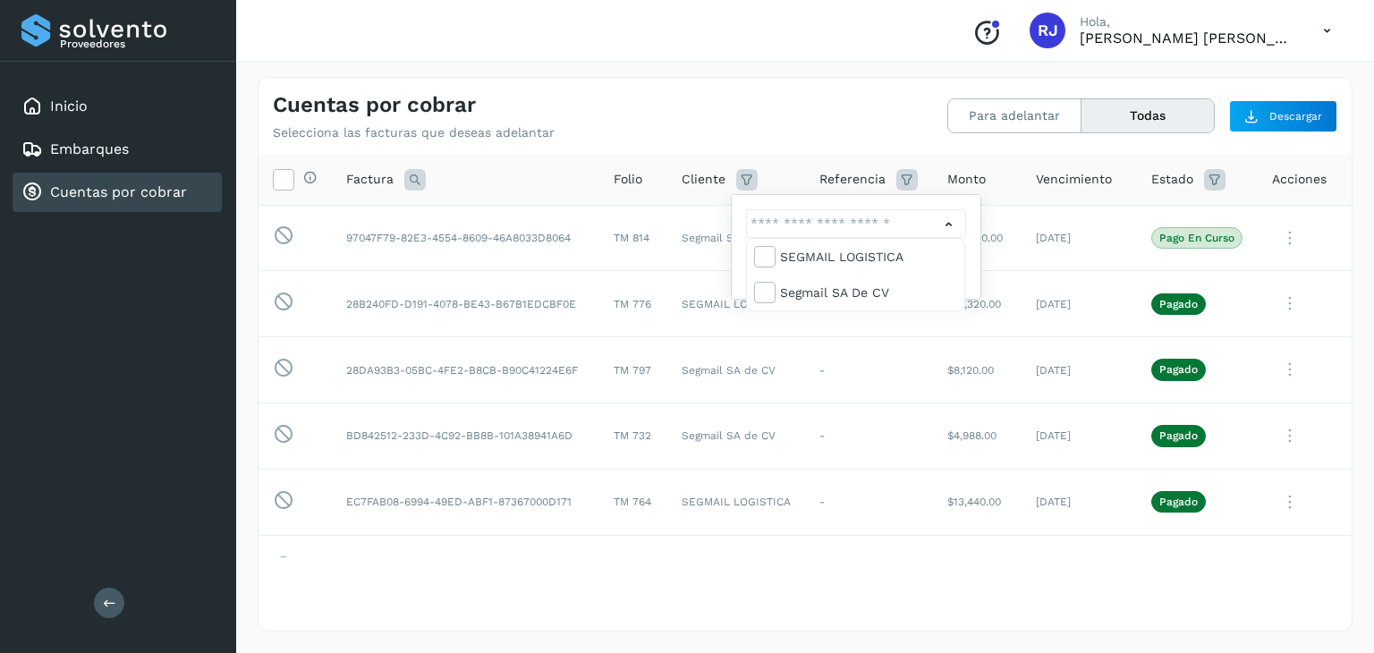
click at [776, 143] on div at bounding box center [687, 326] width 1374 height 653
click at [955, 173] on span "Monto" at bounding box center [966, 179] width 38 height 19
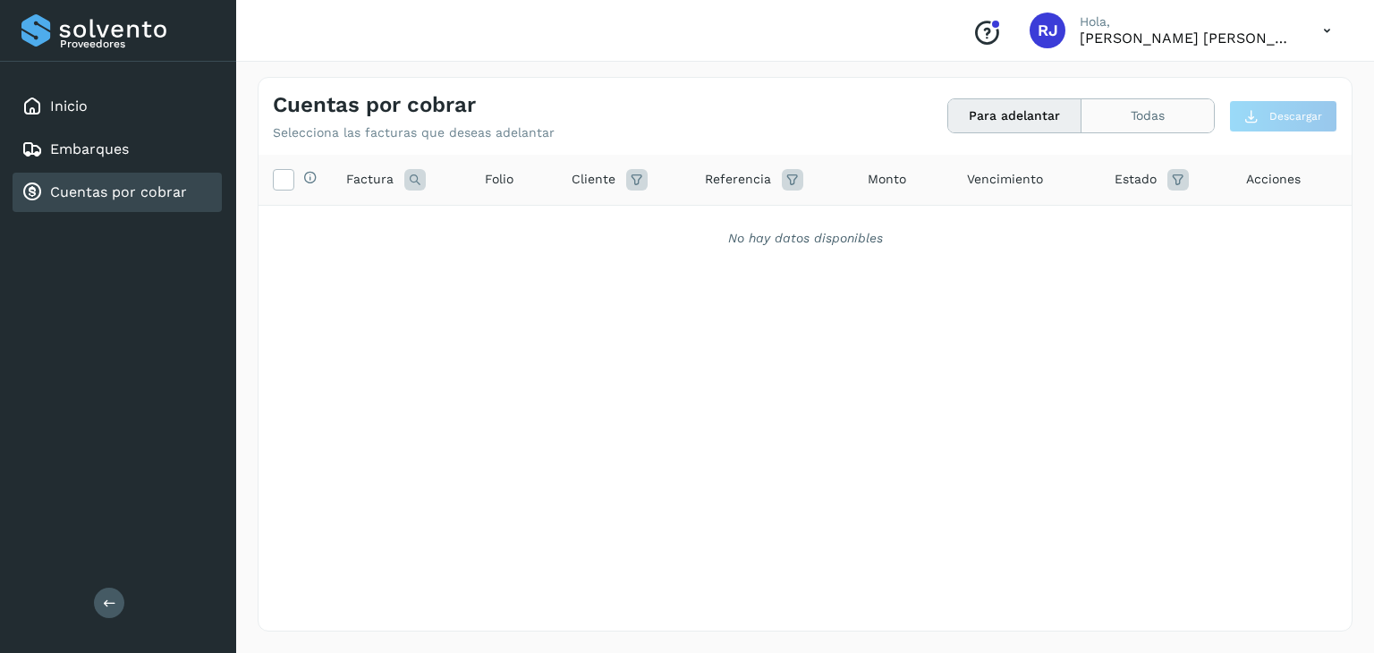
click at [1151, 106] on button "Todas" at bounding box center [1147, 115] width 132 height 33
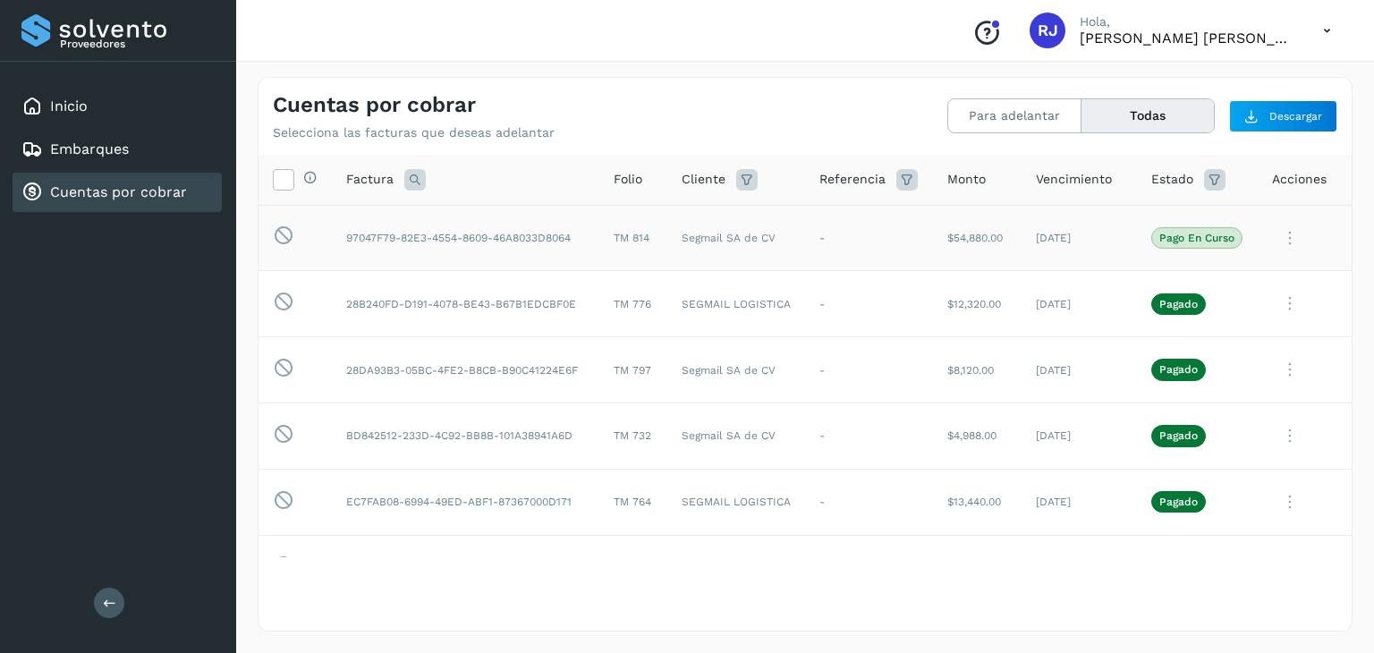
click at [1273, 229] on icon at bounding box center [1290, 238] width 36 height 37
click at [1161, 283] on button "Ver Detalle" at bounding box center [1229, 281] width 213 height 35
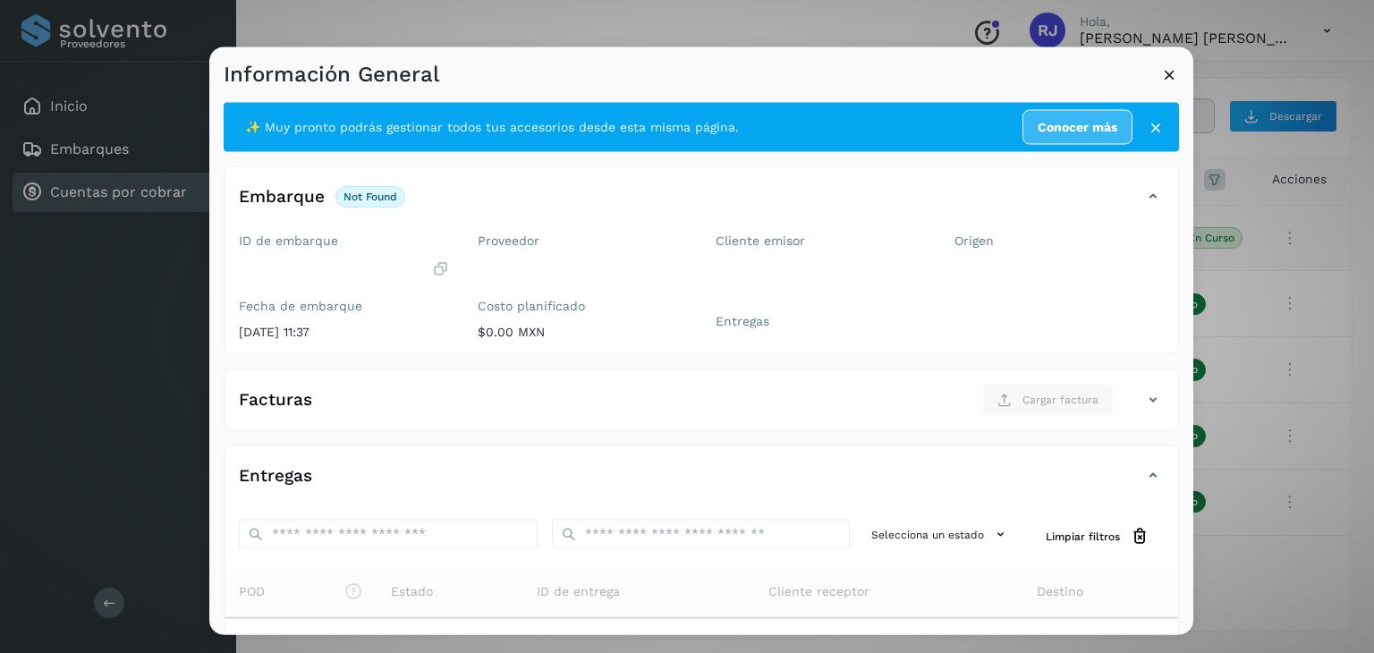
scroll to position [196, 0]
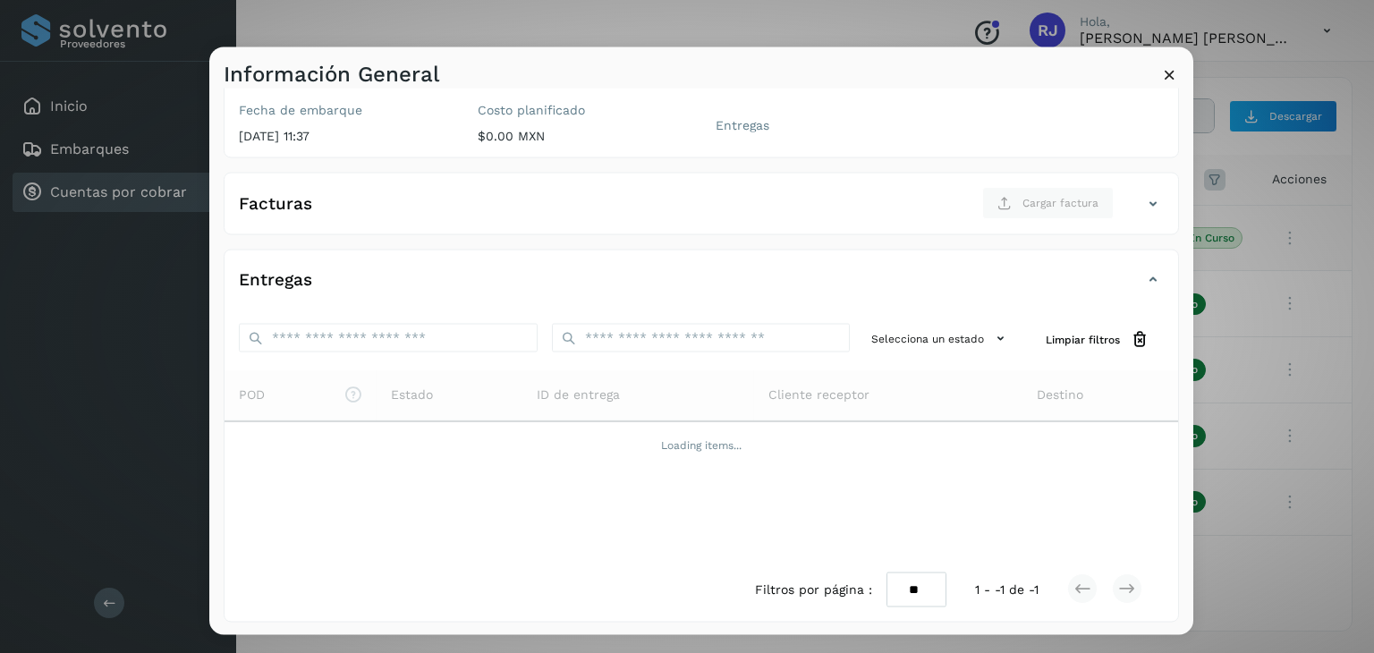
click at [1142, 198] on icon at bounding box center [1152, 203] width 21 height 21
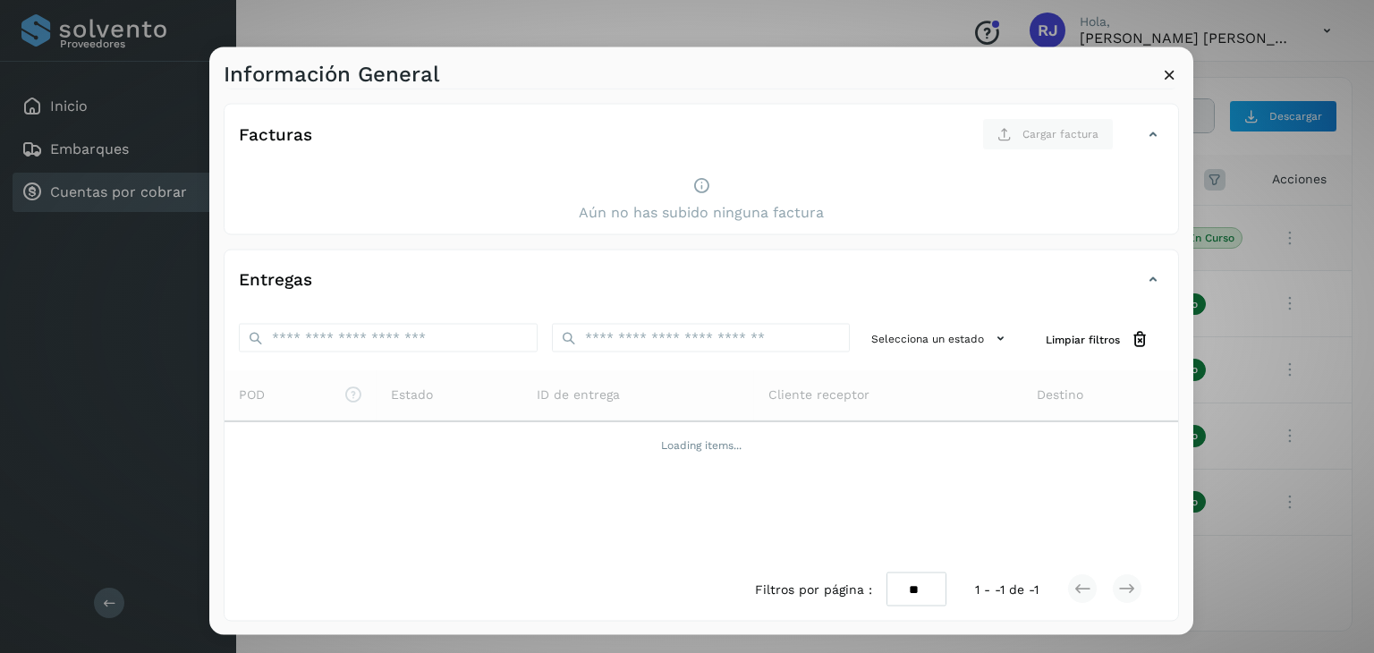
scroll to position [0, 0]
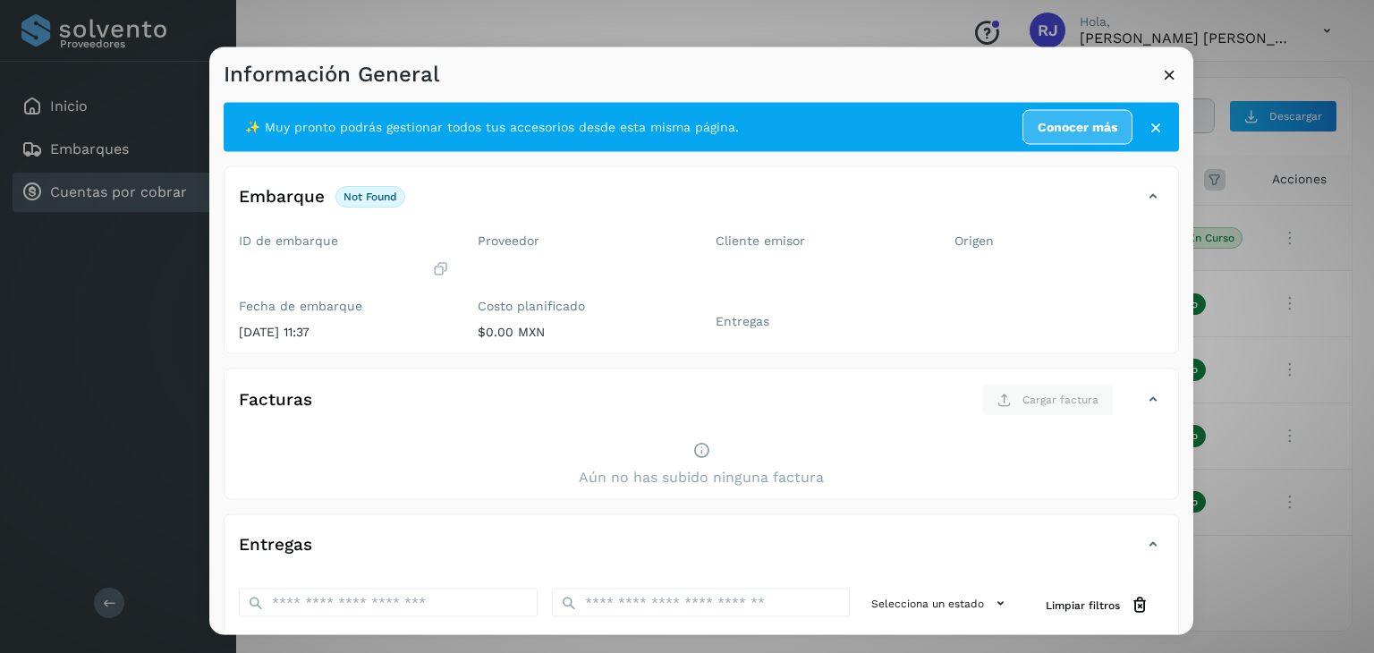
click at [1173, 82] on icon at bounding box center [1169, 74] width 19 height 19
